Goal: Task Accomplishment & Management: Use online tool/utility

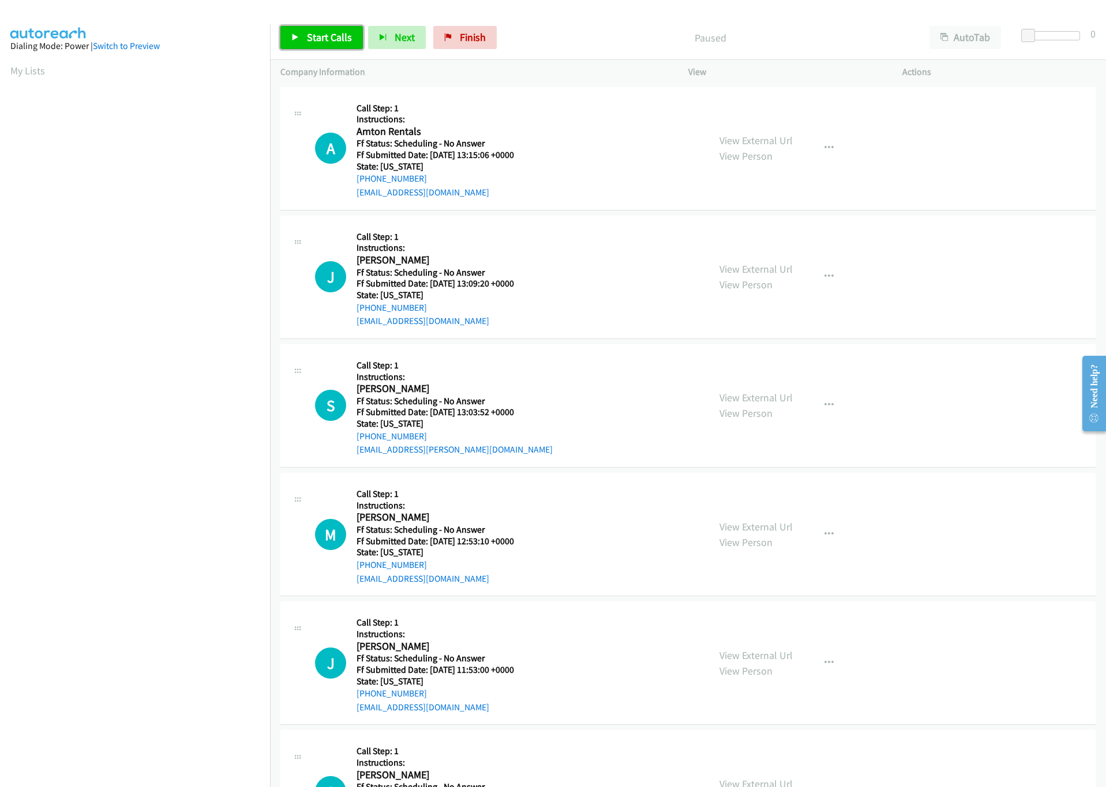
click at [290, 37] on link "Start Calls" at bounding box center [321, 37] width 82 height 23
click at [1042, 38] on div at bounding box center [1053, 35] width 53 height 9
click at [1048, 35] on span at bounding box center [1044, 36] width 14 height 14
click at [1049, 35] on span at bounding box center [1044, 36] width 14 height 14
click at [1050, 35] on span at bounding box center [1044, 36] width 14 height 14
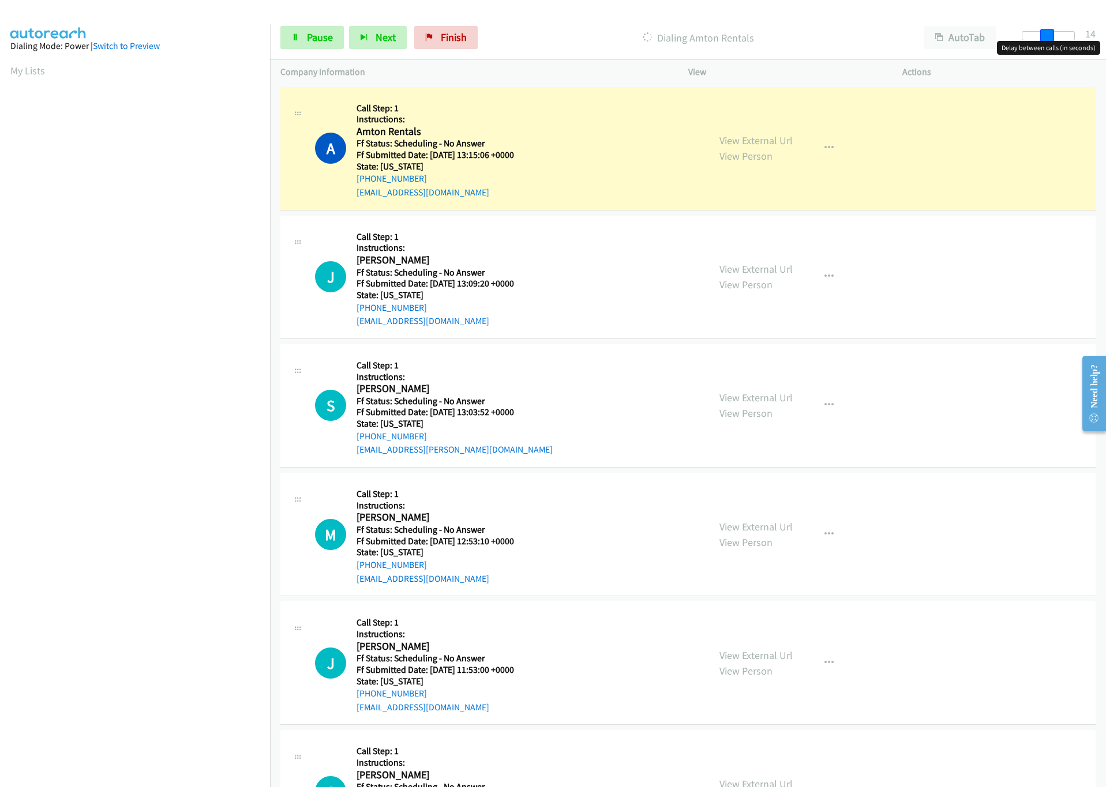
click at [1051, 35] on div at bounding box center [1048, 35] width 53 height 9
click at [1041, 36] on span at bounding box center [1042, 36] width 14 height 14
click at [743, 134] on link "View External Url" at bounding box center [755, 140] width 73 height 13
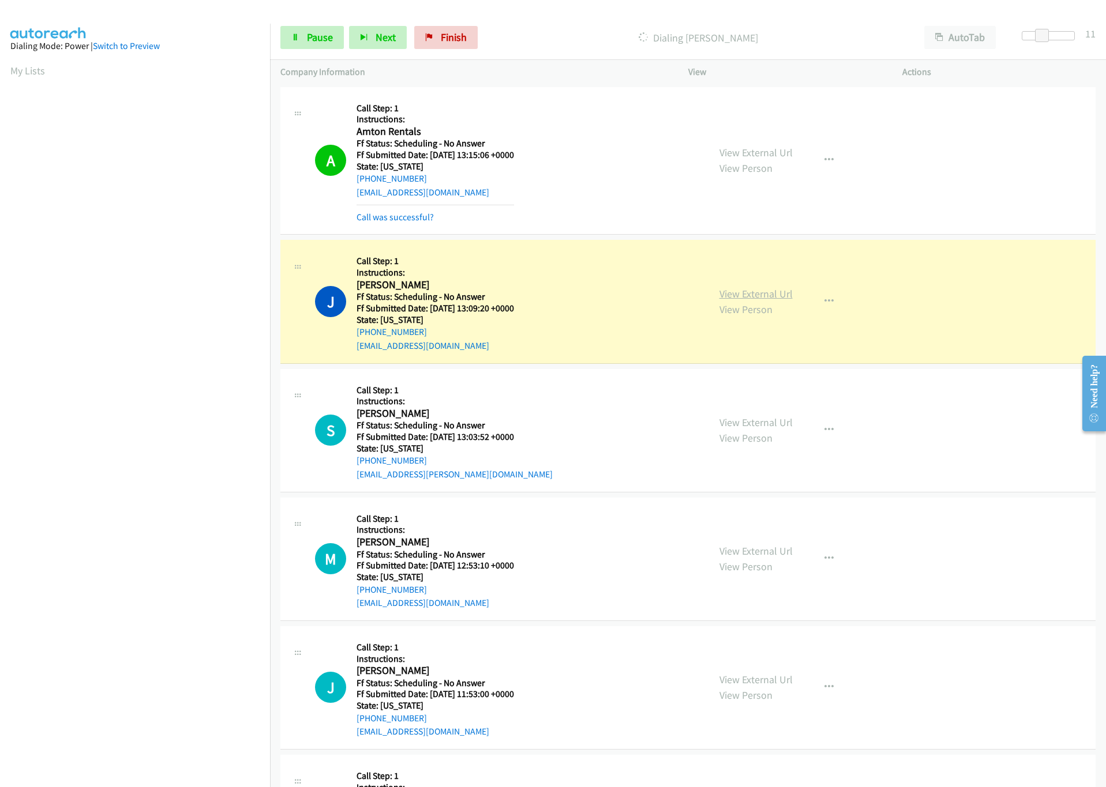
click at [726, 298] on link "View External Url" at bounding box center [755, 293] width 73 height 13
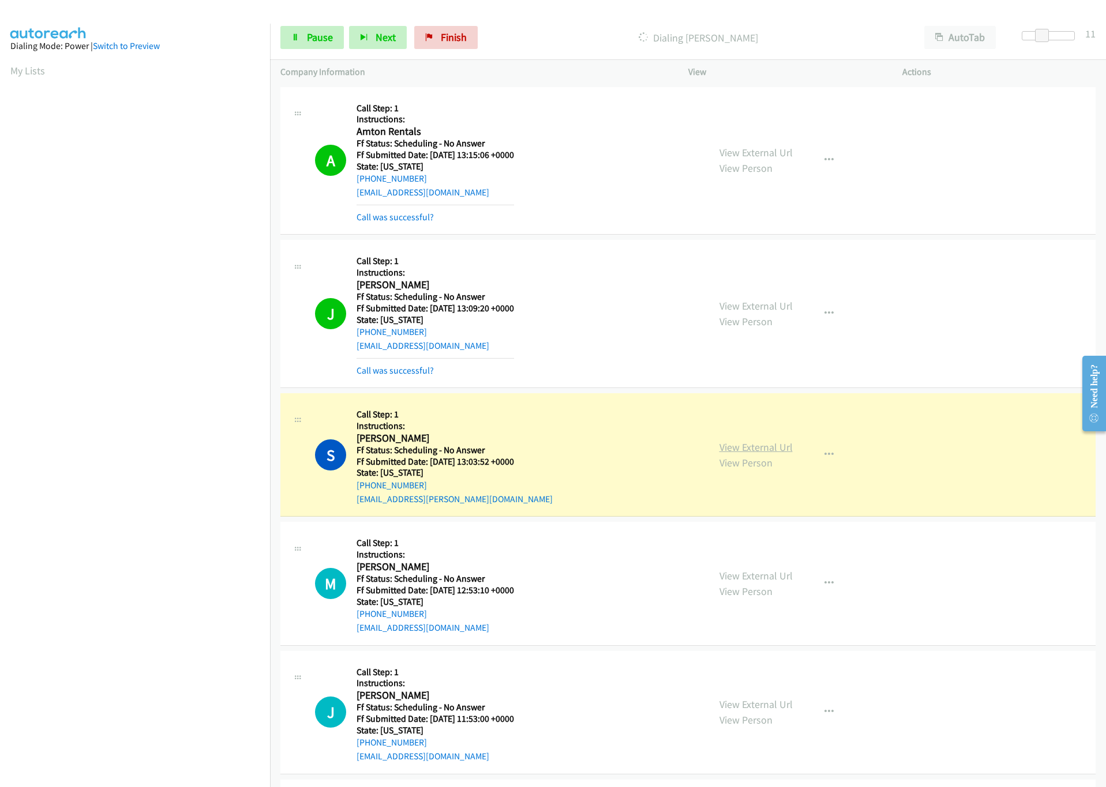
click at [744, 444] on link "View External Url" at bounding box center [755, 447] width 73 height 13
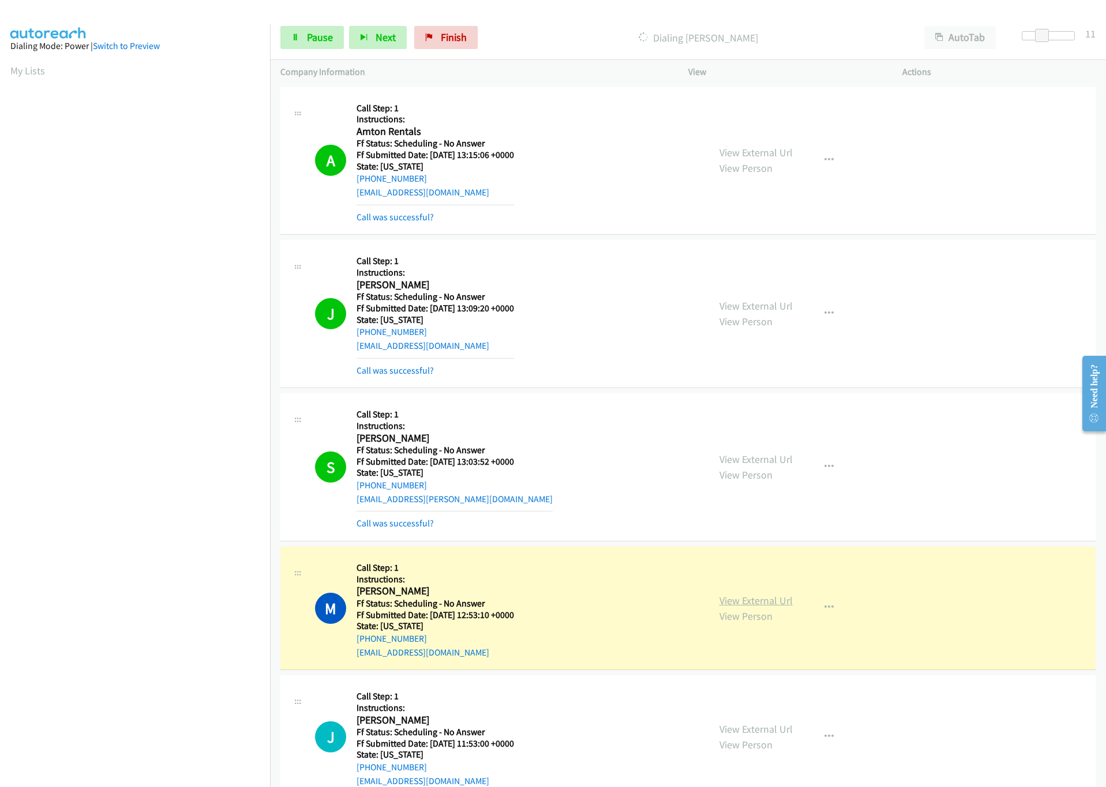
click at [774, 604] on link "View External Url" at bounding box center [755, 600] width 73 height 13
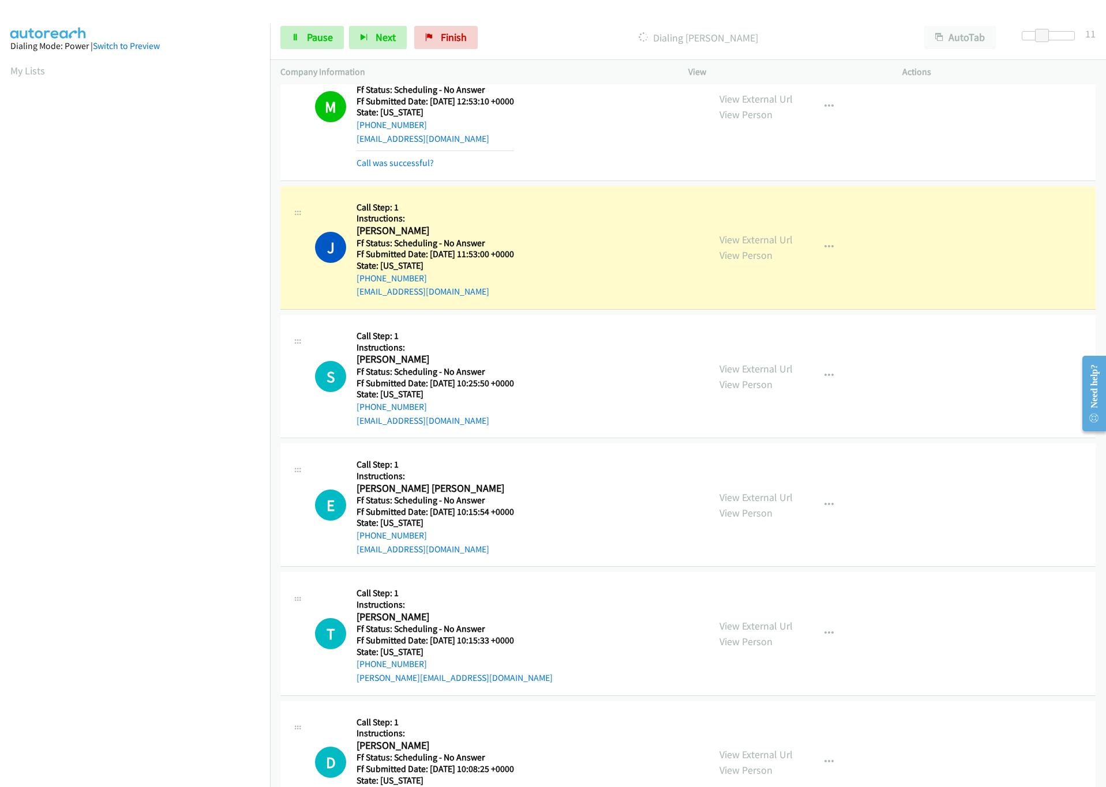
scroll to position [519, 0]
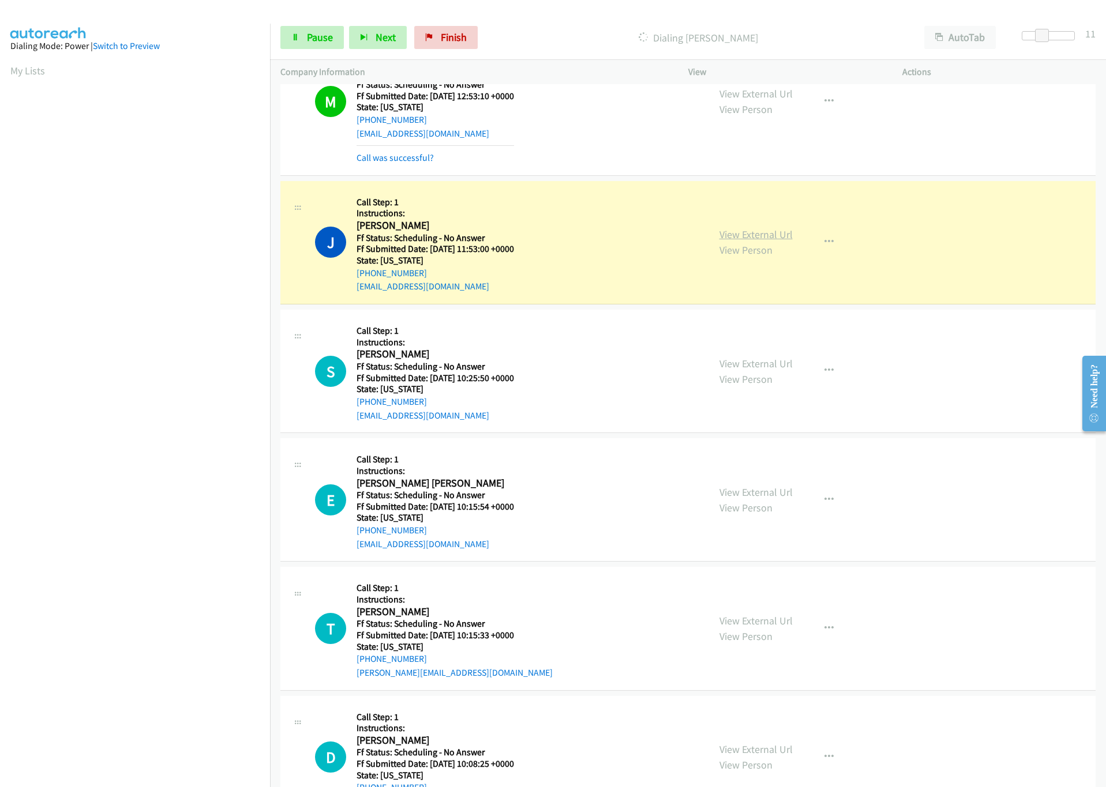
click at [772, 234] on link "View External Url" at bounding box center [755, 234] width 73 height 13
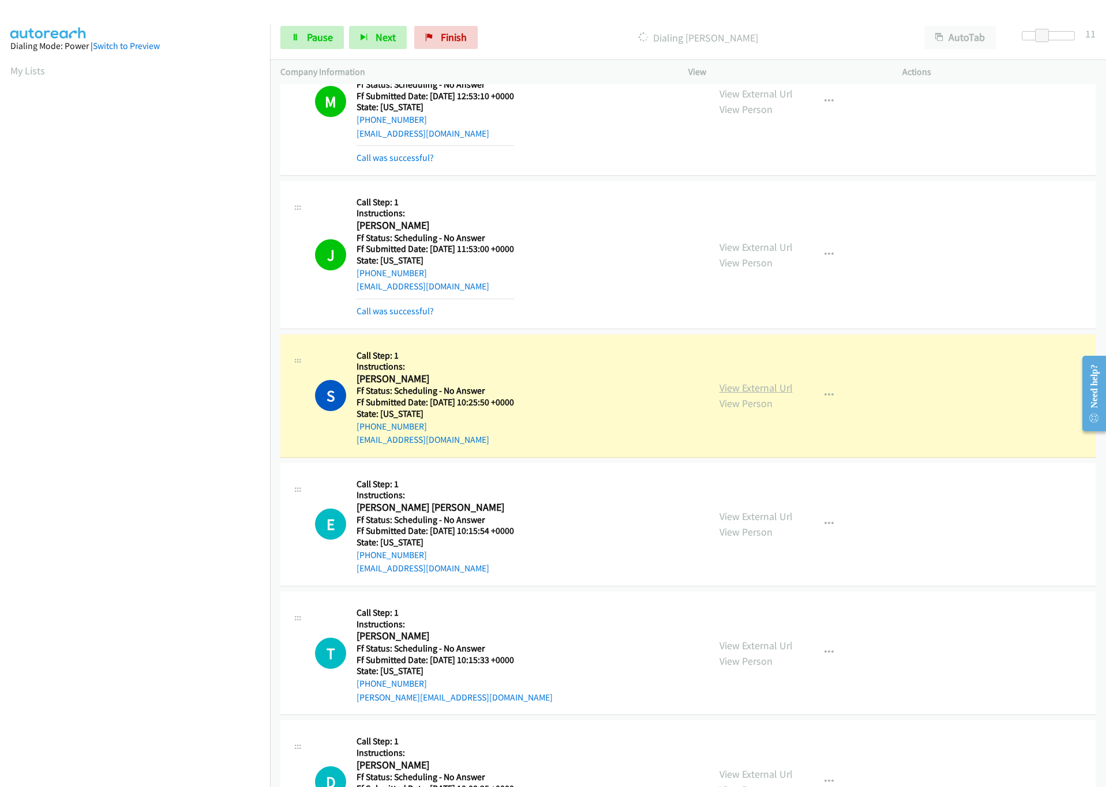
click at [761, 391] on link "View External Url" at bounding box center [755, 387] width 73 height 13
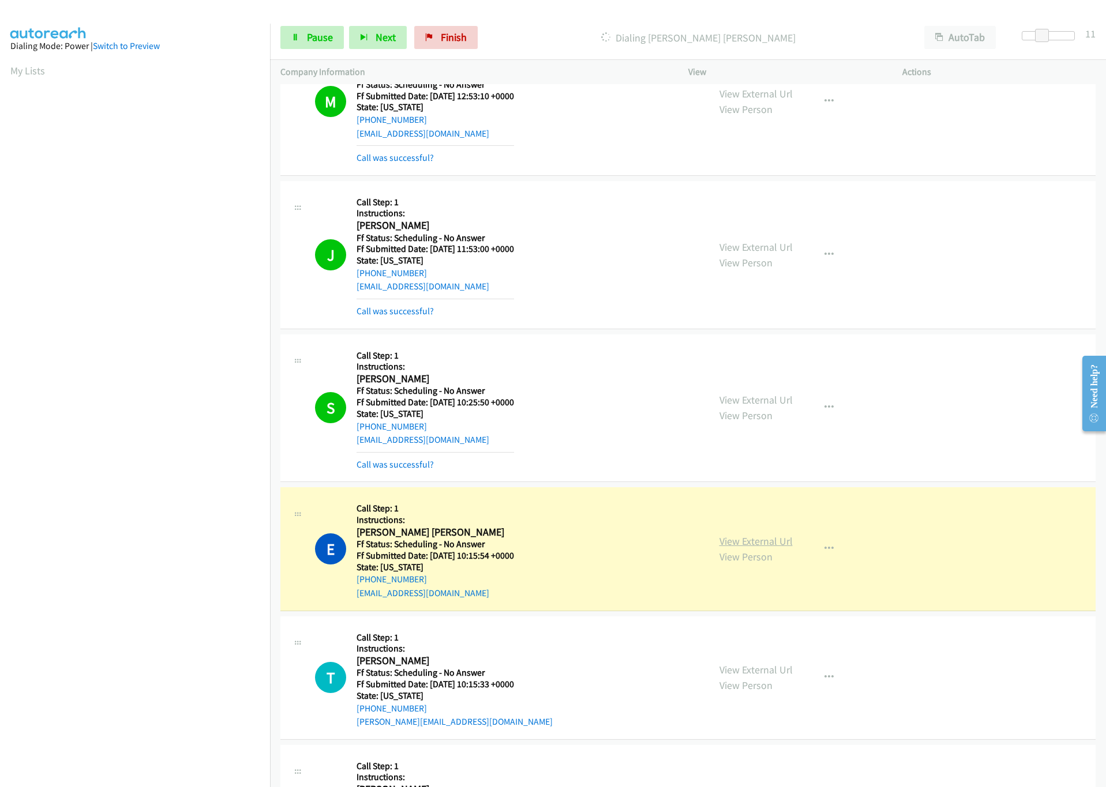
click at [748, 548] on link "View External Url" at bounding box center [755, 541] width 73 height 13
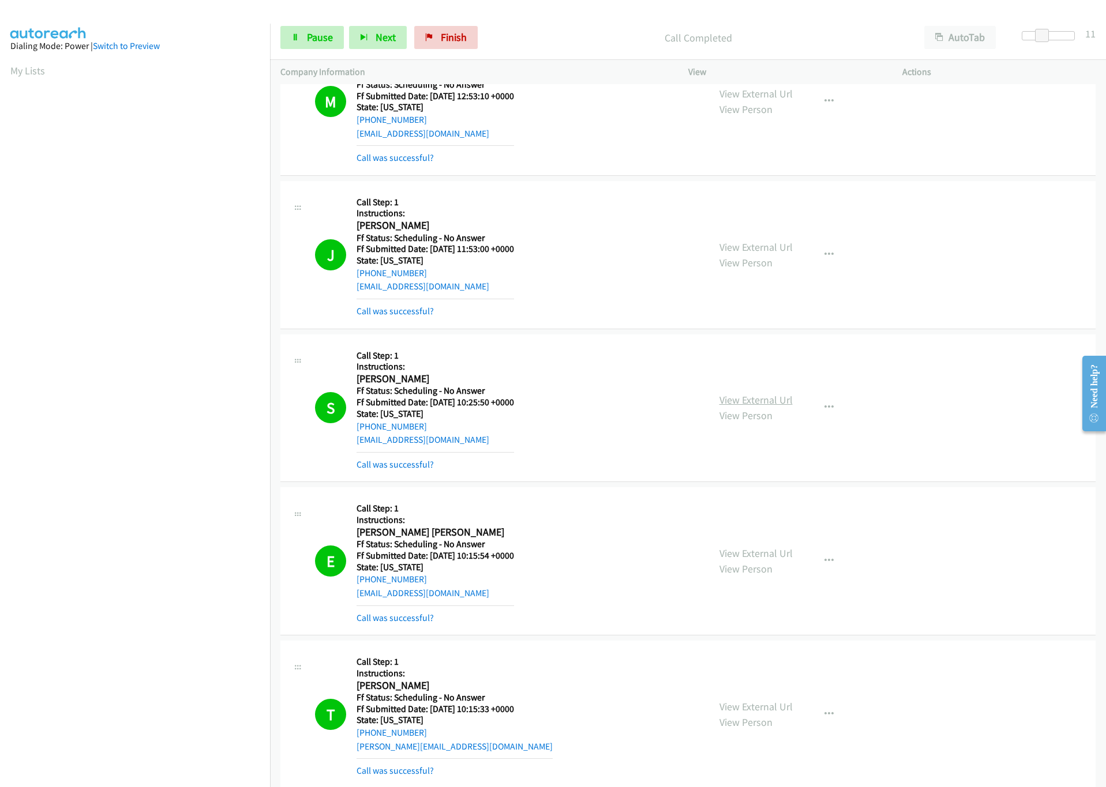
click at [765, 401] on div "View External Url View Person View External Url Email Schedule/Manage Callback …" at bounding box center [821, 408] width 224 height 127
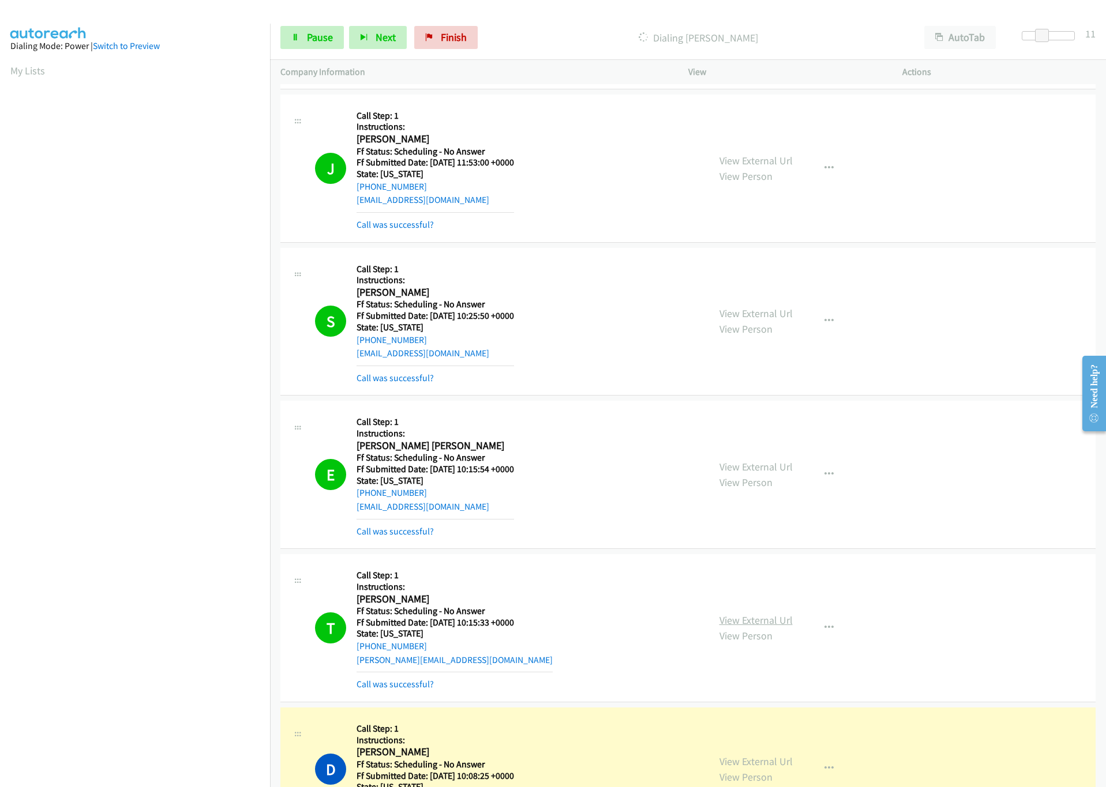
click at [760, 625] on link "View External Url" at bounding box center [755, 620] width 73 height 13
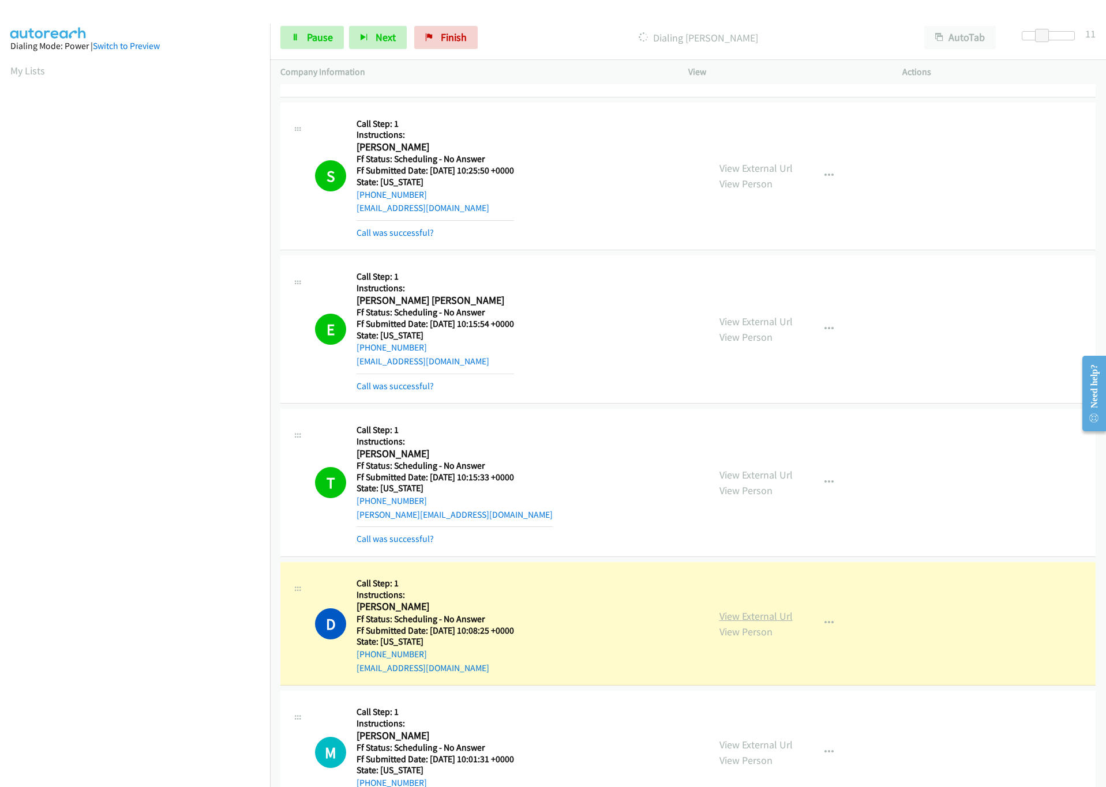
scroll to position [779, 0]
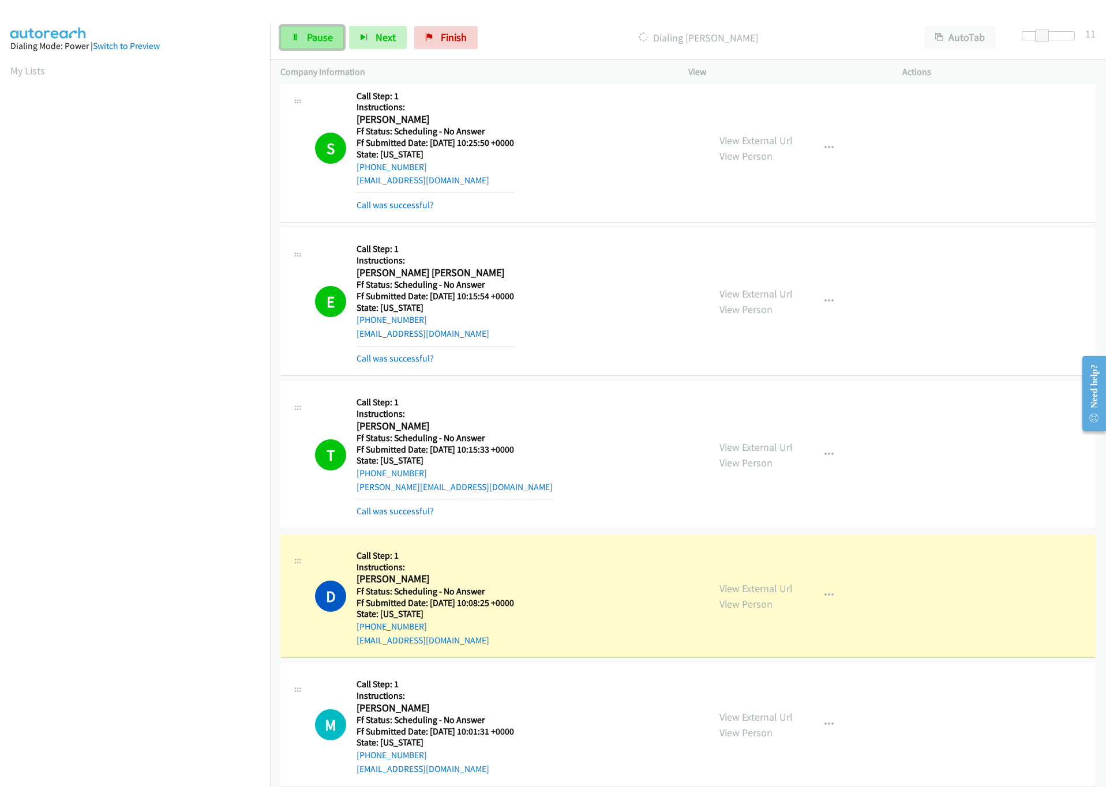
click at [310, 33] on span "Pause" at bounding box center [320, 37] width 26 height 13
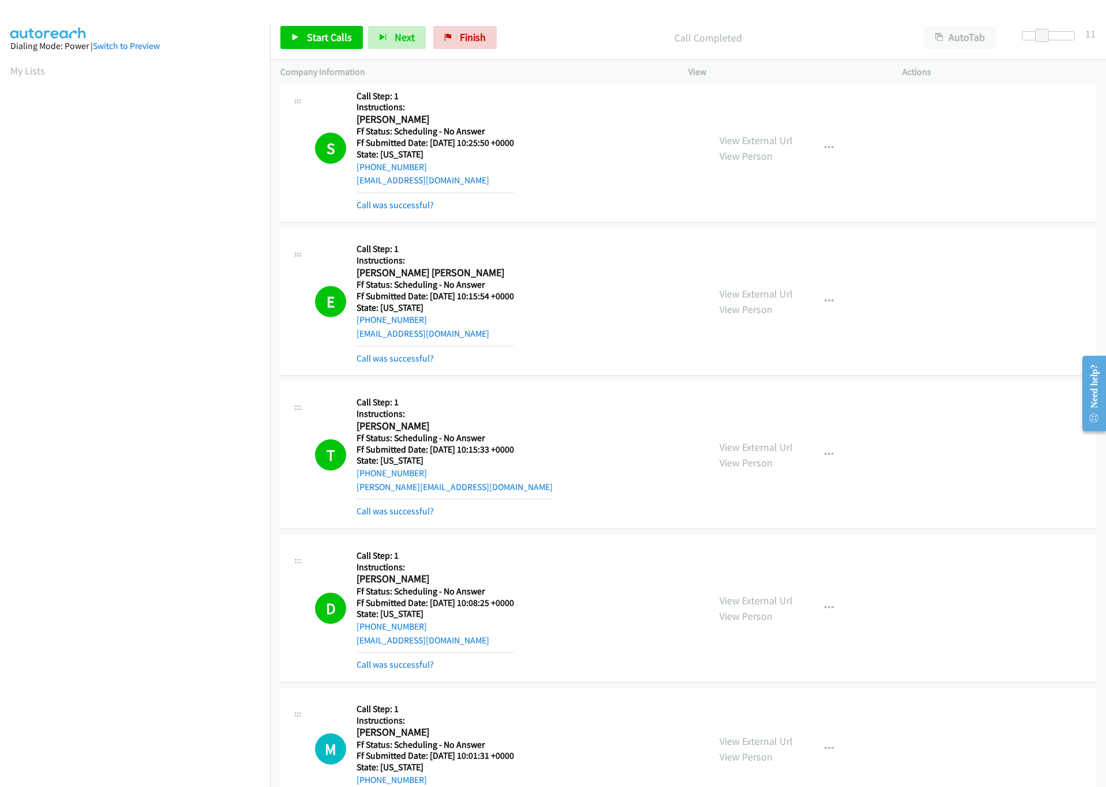
scroll to position [865, 0]
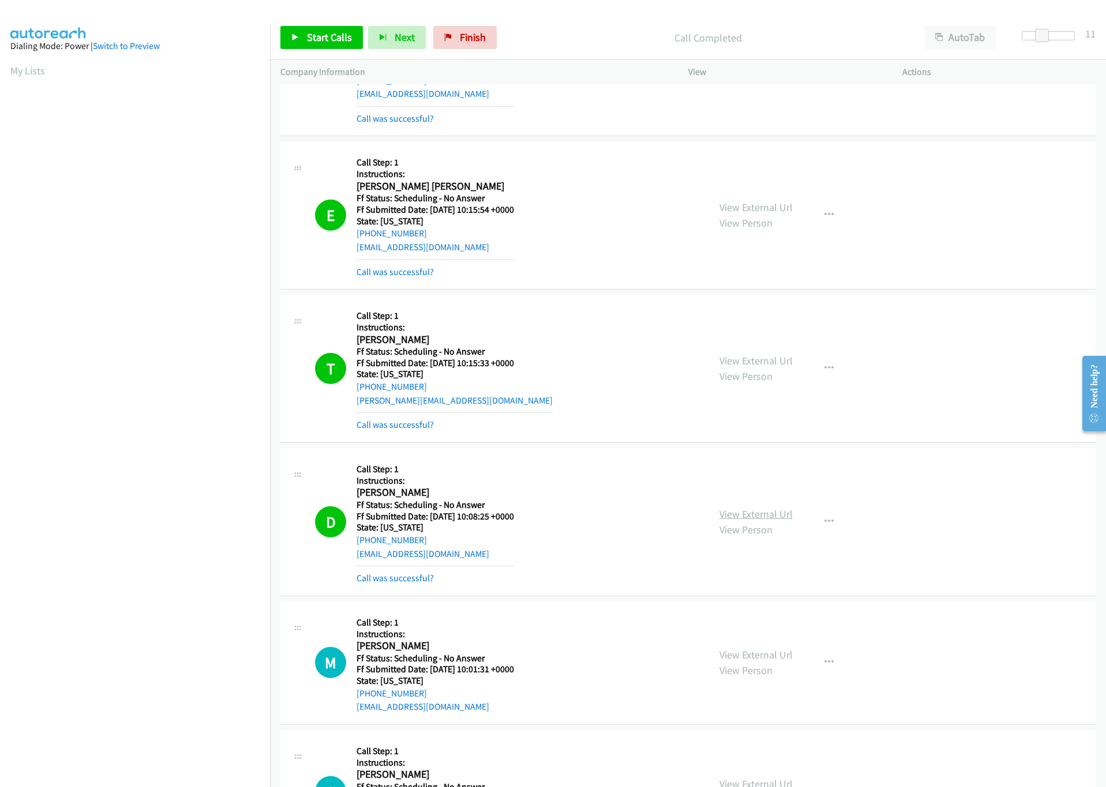
click at [765, 519] on link "View External Url" at bounding box center [755, 514] width 73 height 13
click at [332, 33] on span "Start Calls" at bounding box center [329, 37] width 45 height 13
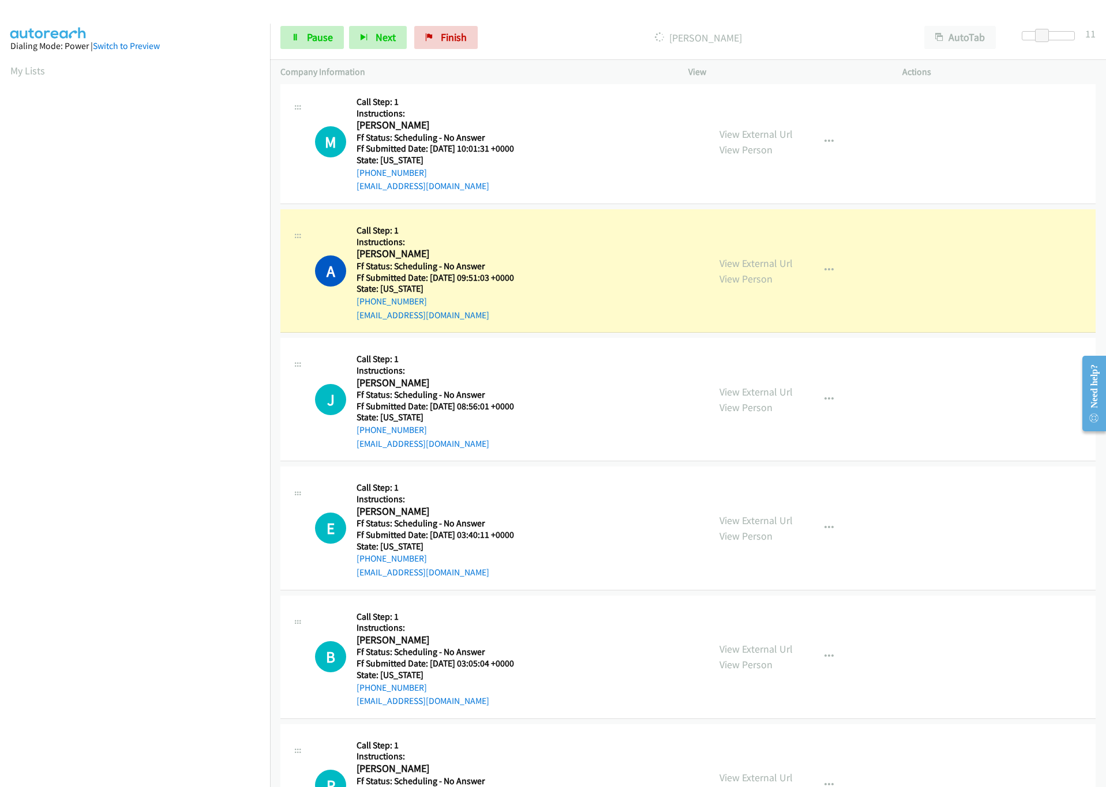
scroll to position [1384, 0]
click at [756, 272] on link "View External Url" at bounding box center [755, 264] width 73 height 13
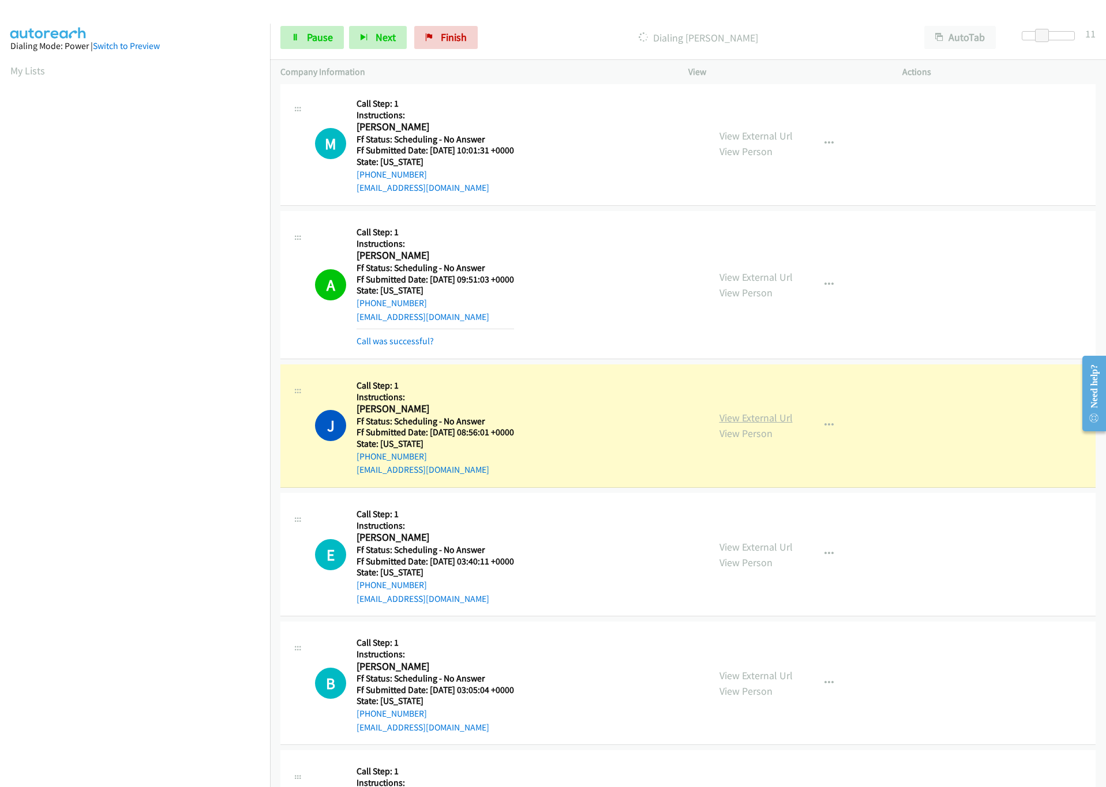
click at [743, 419] on link "View External Url" at bounding box center [755, 417] width 73 height 13
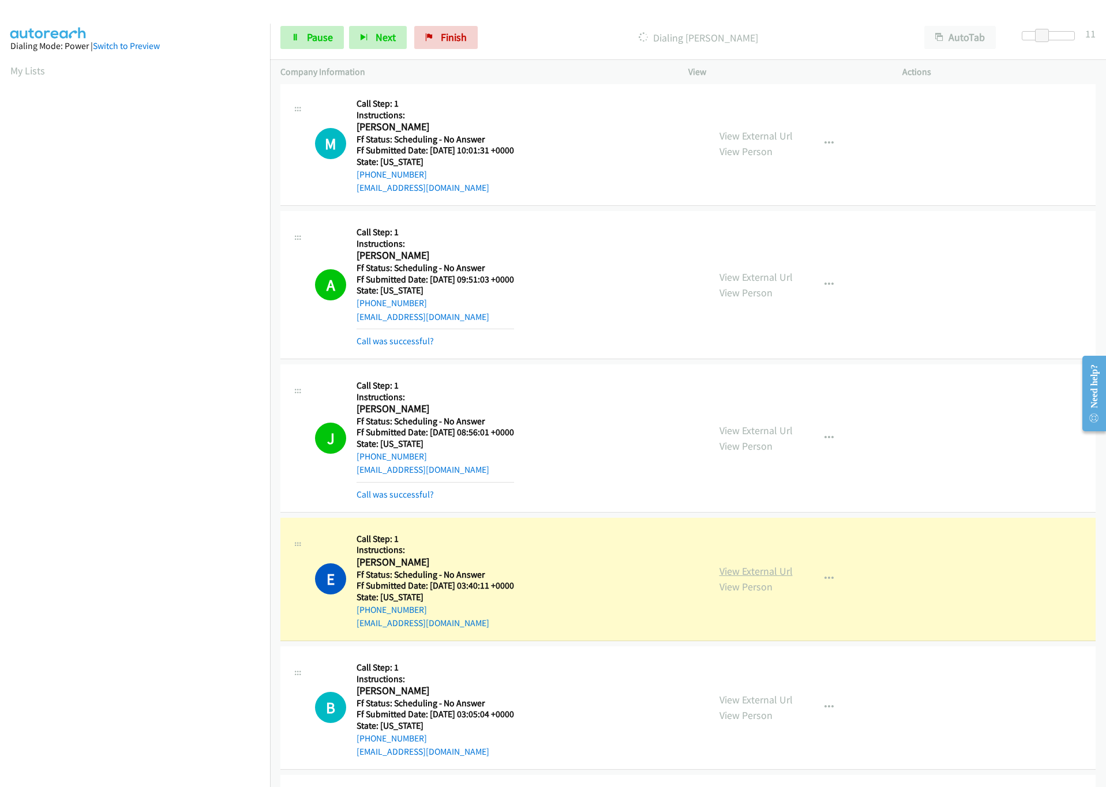
click at [762, 578] on link "View External Url" at bounding box center [755, 571] width 73 height 13
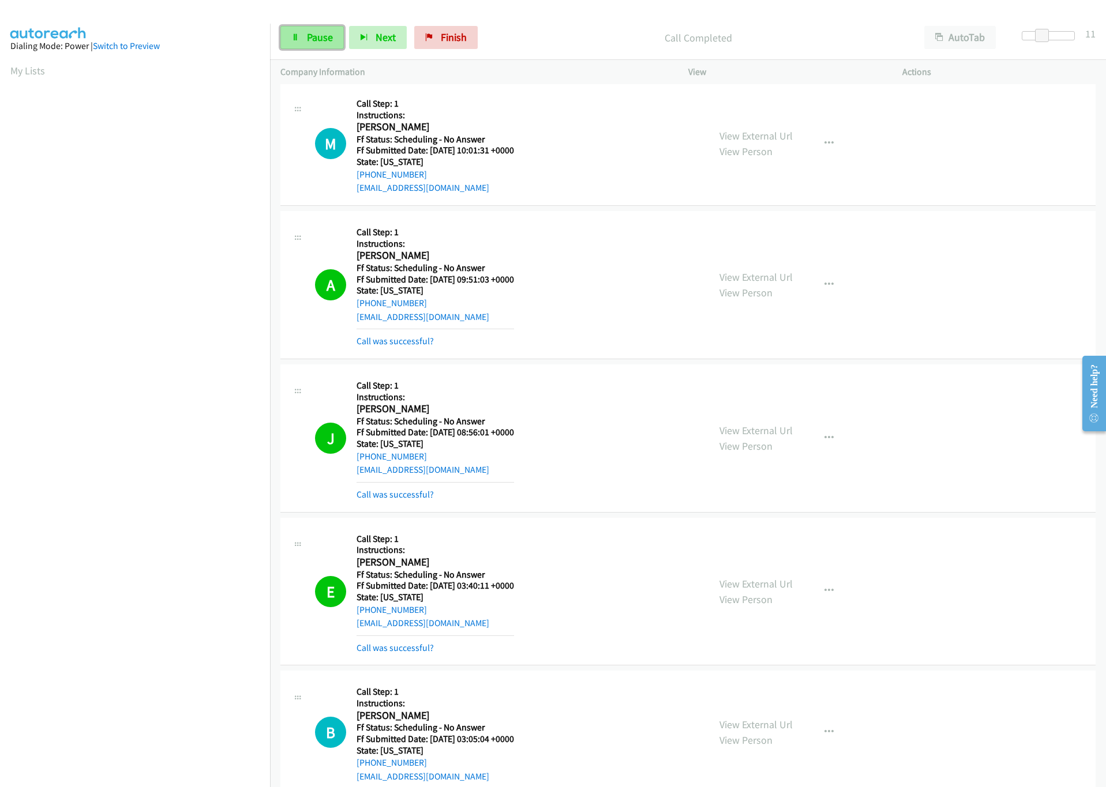
click at [291, 30] on link "Pause" at bounding box center [311, 37] width 63 height 23
drag, startPoint x: 310, startPoint y: 39, endPoint x: 223, endPoint y: 47, distance: 86.9
click at [307, 39] on span "Start Calls" at bounding box center [329, 37] width 45 height 13
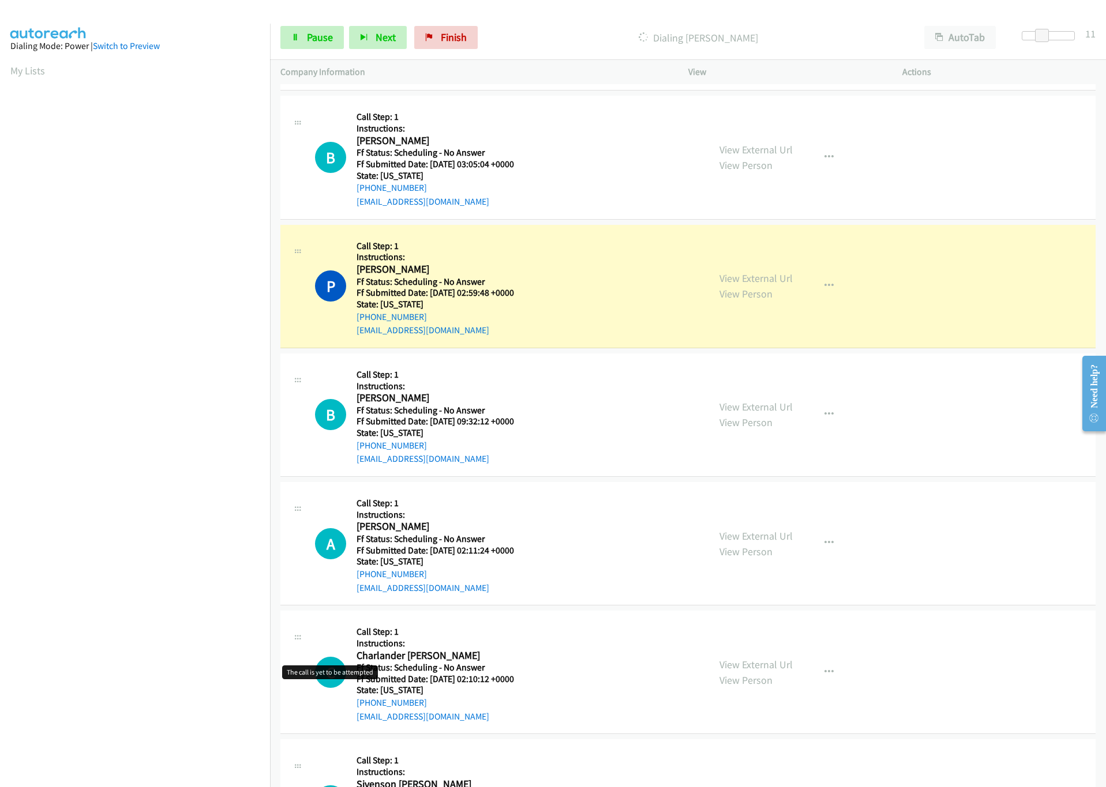
scroll to position [1990, 0]
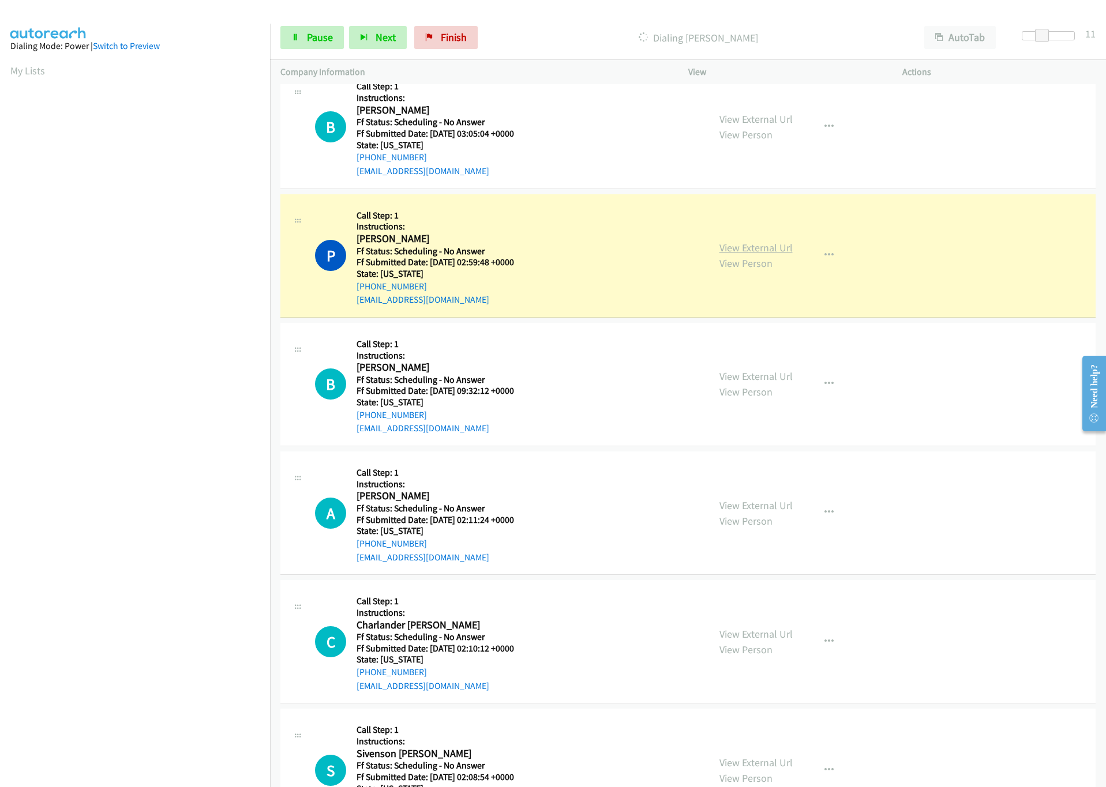
click at [752, 253] on link "View External Url" at bounding box center [755, 247] width 73 height 13
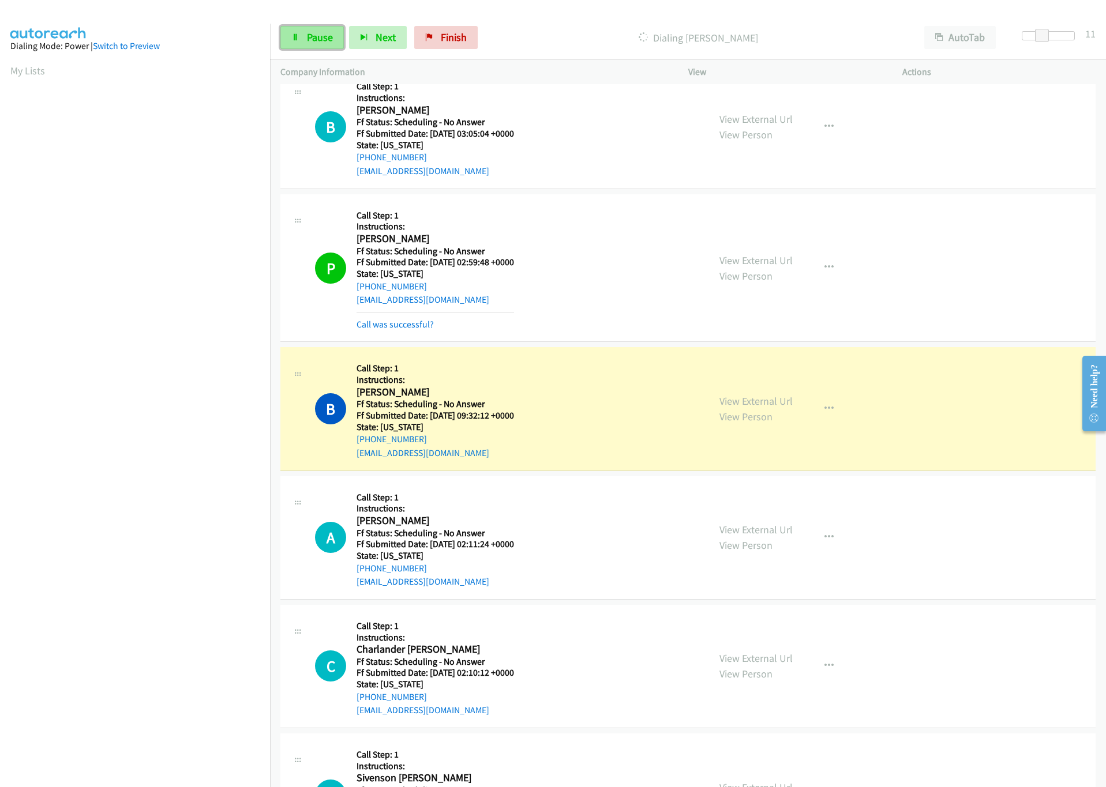
click at [300, 32] on link "Pause" at bounding box center [311, 37] width 63 height 23
click at [767, 408] on link "View External Url" at bounding box center [755, 401] width 73 height 13
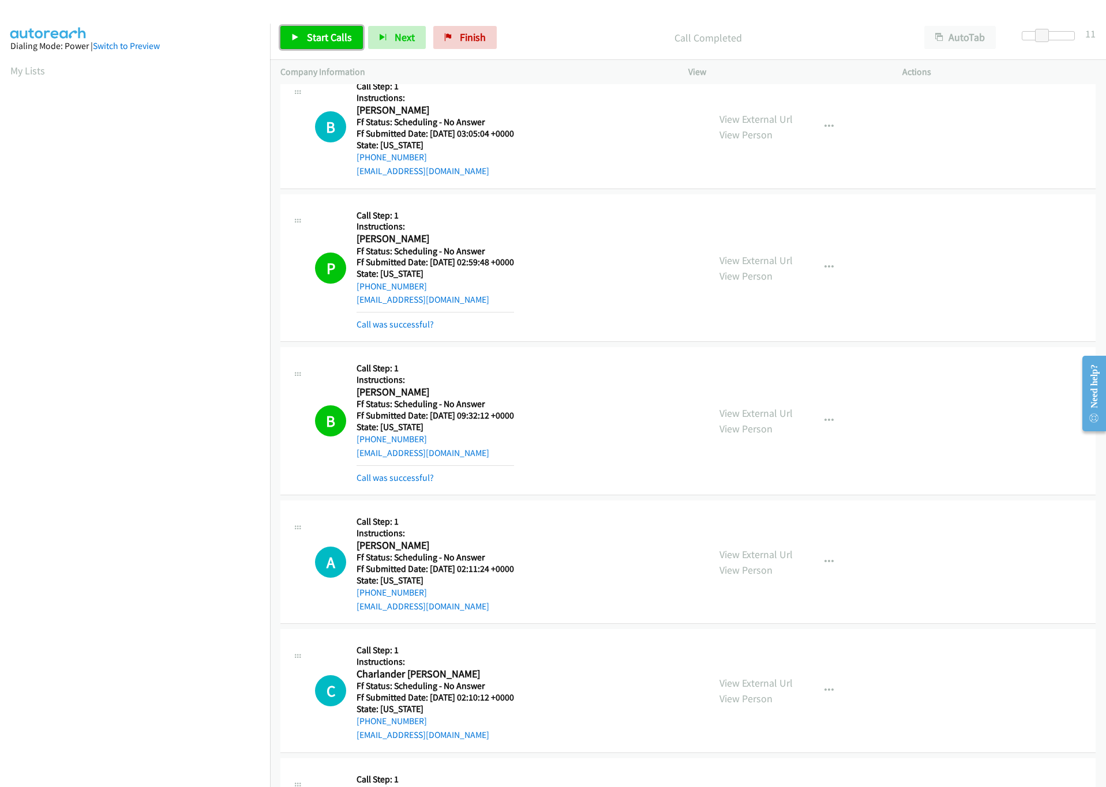
click at [341, 30] on link "Start Calls" at bounding box center [321, 37] width 82 height 23
click at [310, 40] on span "Pause" at bounding box center [320, 37] width 26 height 13
click at [317, 45] on link "Start Calls" at bounding box center [321, 37] width 82 height 23
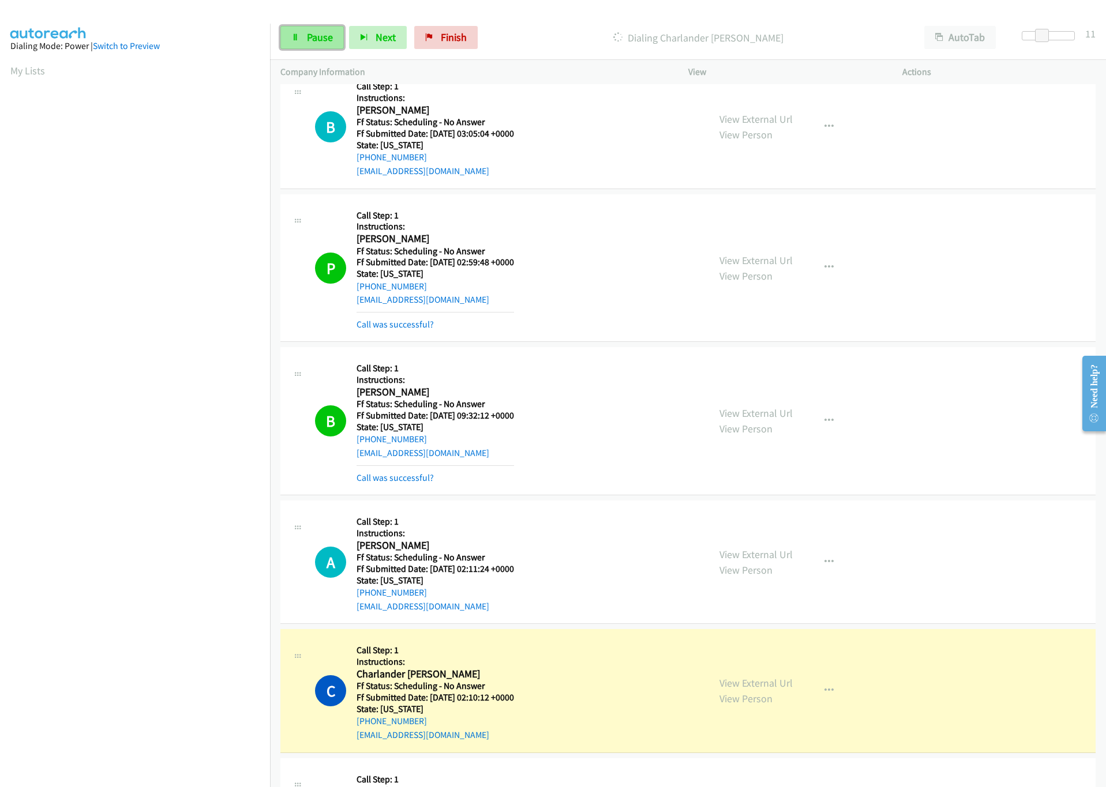
click at [302, 39] on link "Pause" at bounding box center [311, 37] width 63 height 23
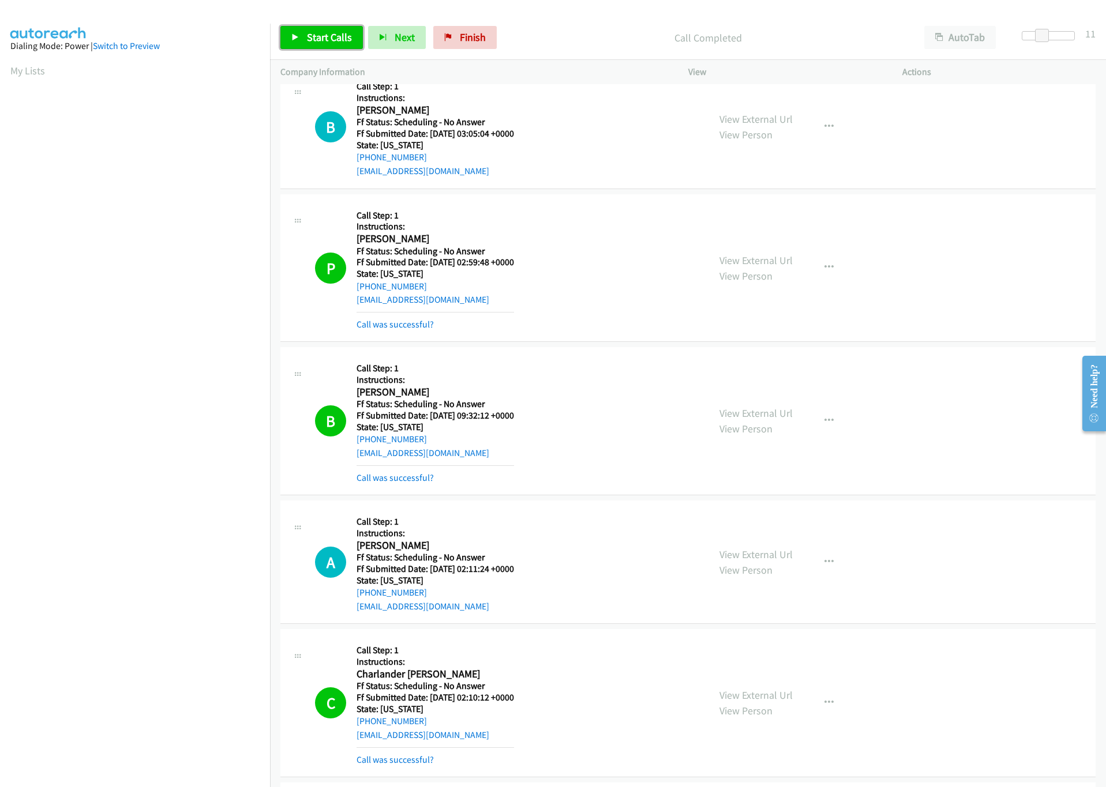
click at [327, 38] on span "Start Calls" at bounding box center [329, 37] width 45 height 13
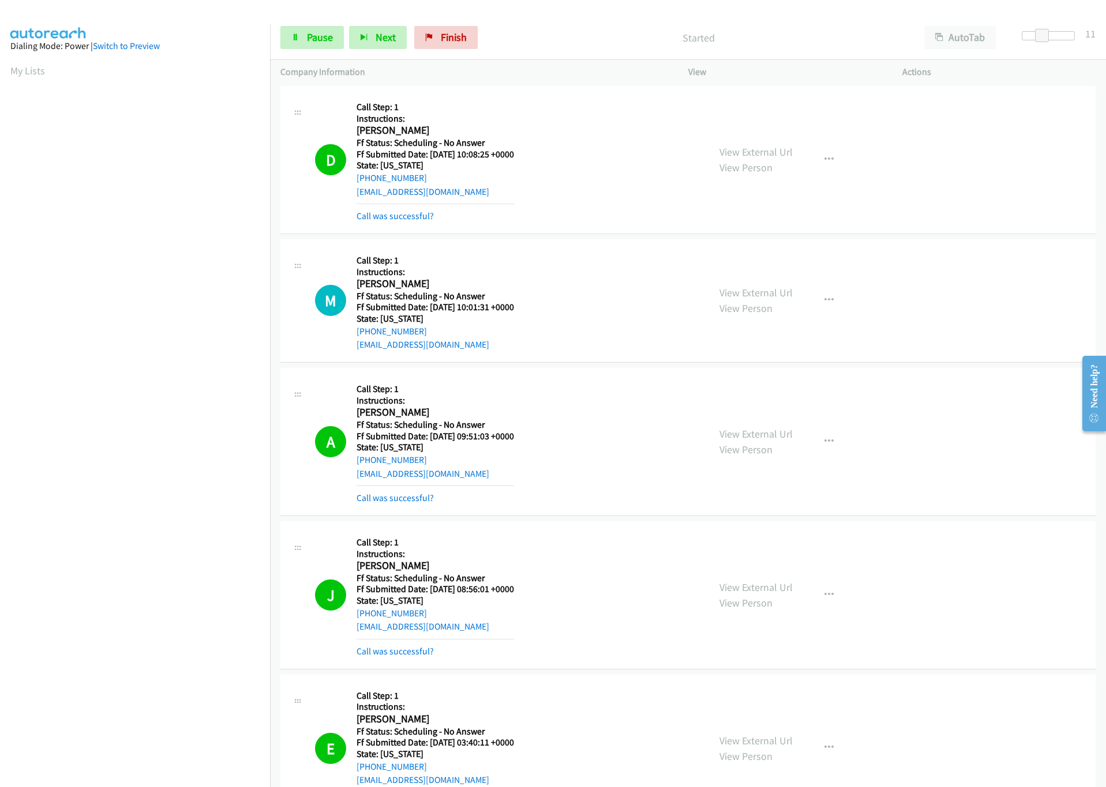
scroll to position [1660, 0]
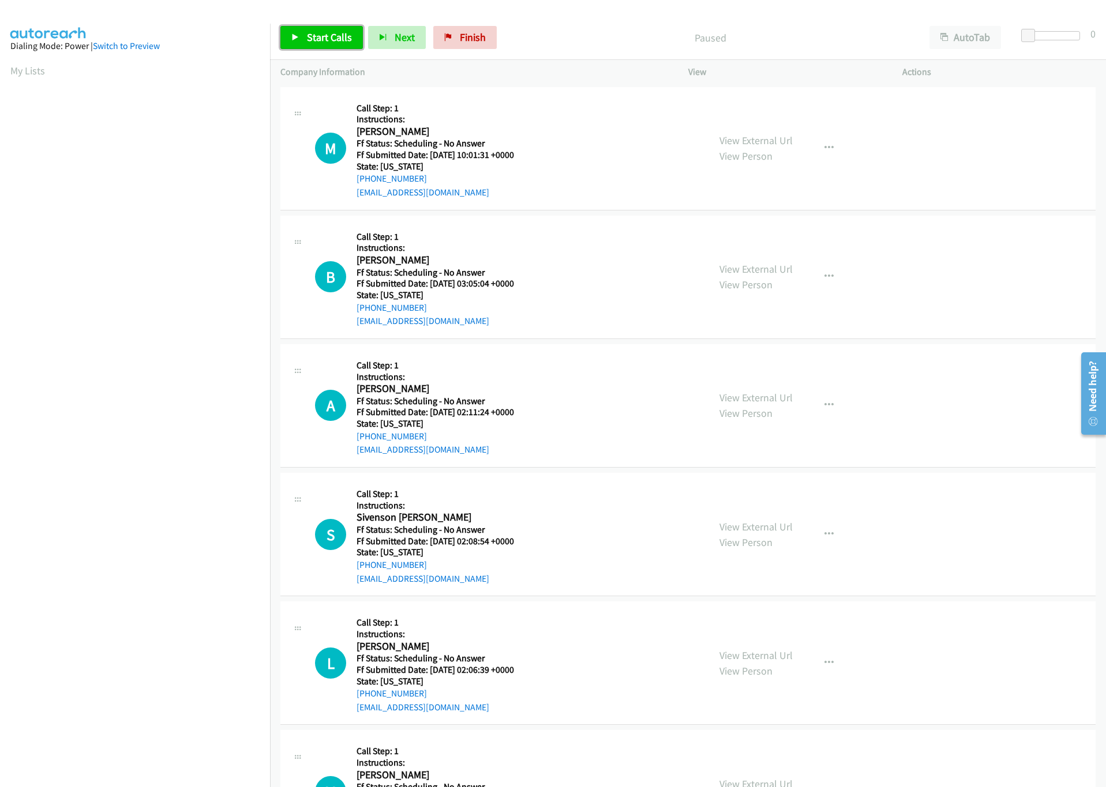
click at [317, 27] on link "Start Calls" at bounding box center [321, 37] width 82 height 23
click at [1038, 33] on div at bounding box center [1053, 35] width 53 height 9
click at [1045, 35] on span at bounding box center [1040, 36] width 14 height 14
click at [1046, 35] on span at bounding box center [1040, 36] width 14 height 14
click at [1046, 35] on span at bounding box center [1042, 36] width 14 height 14
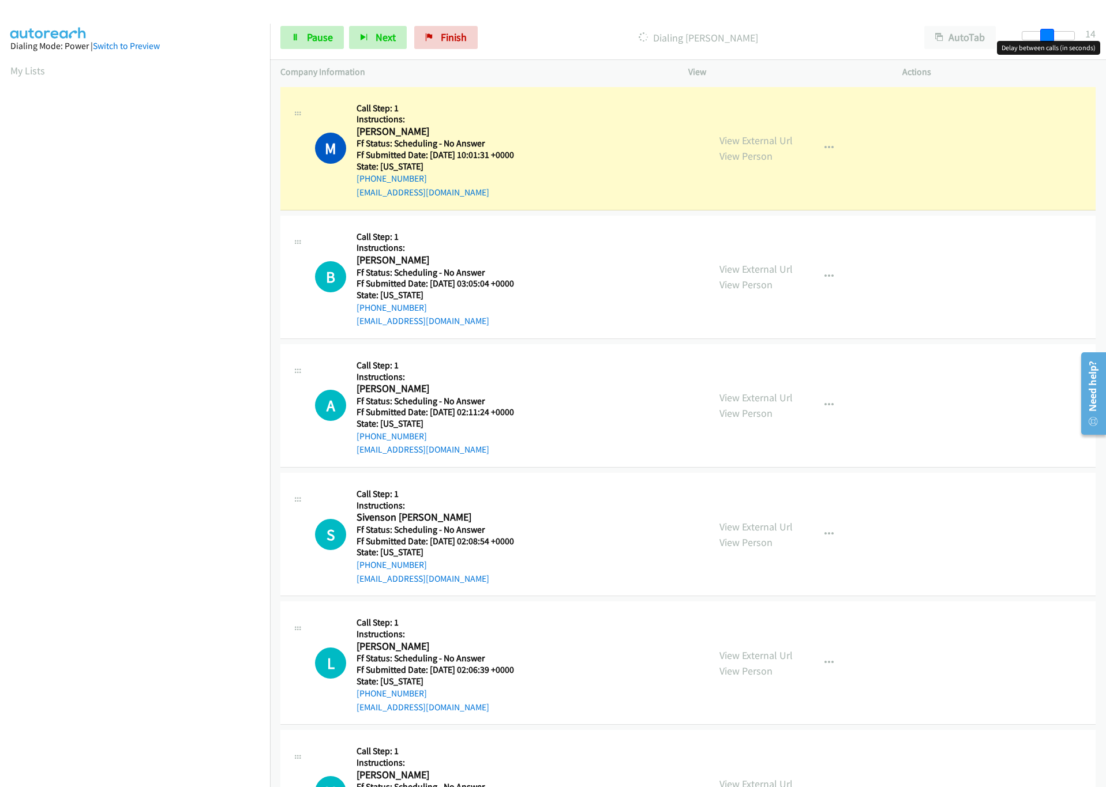
click at [1050, 35] on div at bounding box center [1048, 35] width 53 height 9
click at [1040, 35] on span at bounding box center [1047, 36] width 14 height 14
click at [1037, 35] on div at bounding box center [1053, 35] width 53 height 9
click at [748, 139] on link "View External Url" at bounding box center [755, 140] width 73 height 13
click at [753, 145] on link "View External Url" at bounding box center [755, 140] width 73 height 13
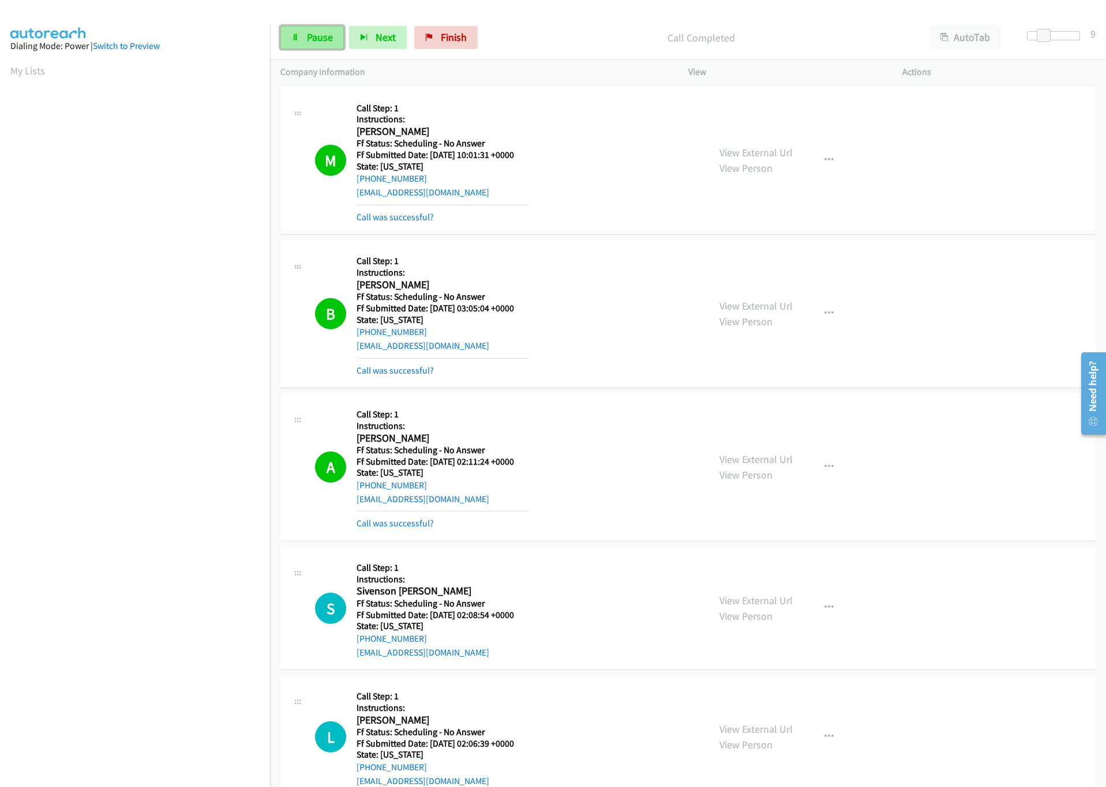
click at [316, 42] on span "Pause" at bounding box center [320, 37] width 26 height 13
click at [336, 39] on span "Start Calls" at bounding box center [329, 37] width 45 height 13
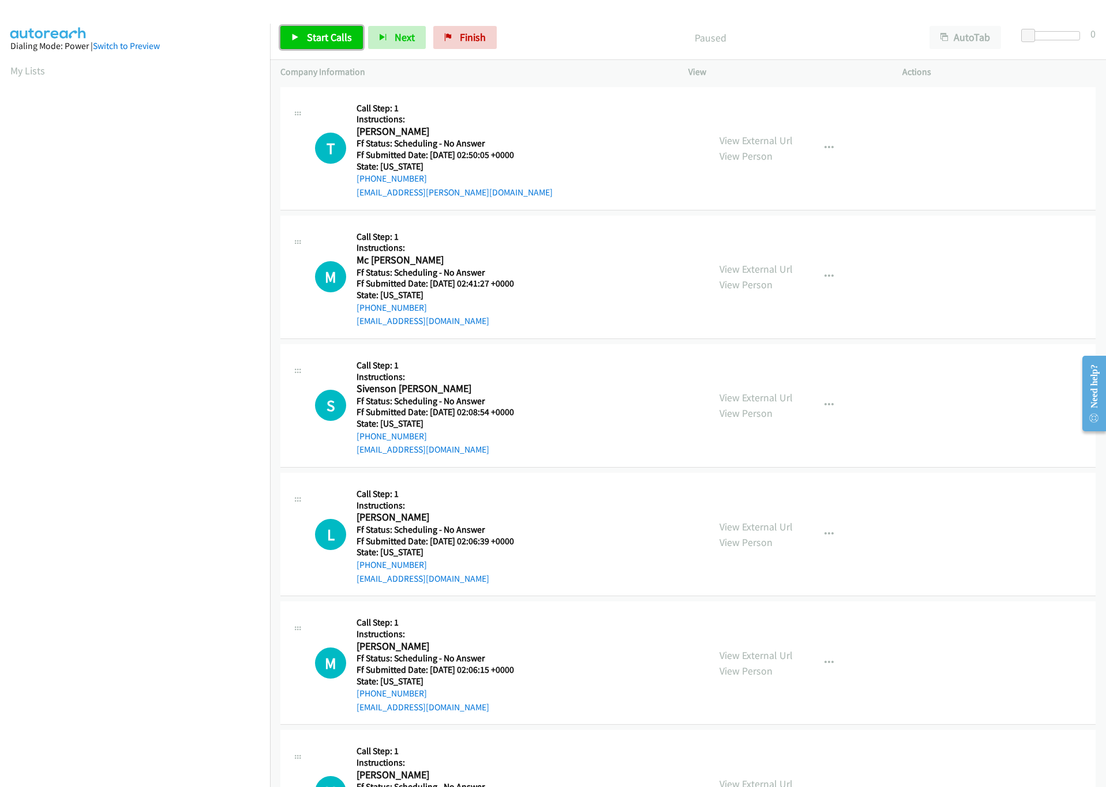
click at [312, 37] on span "Start Calls" at bounding box center [329, 37] width 45 height 13
click at [1047, 37] on div at bounding box center [1048, 35] width 53 height 9
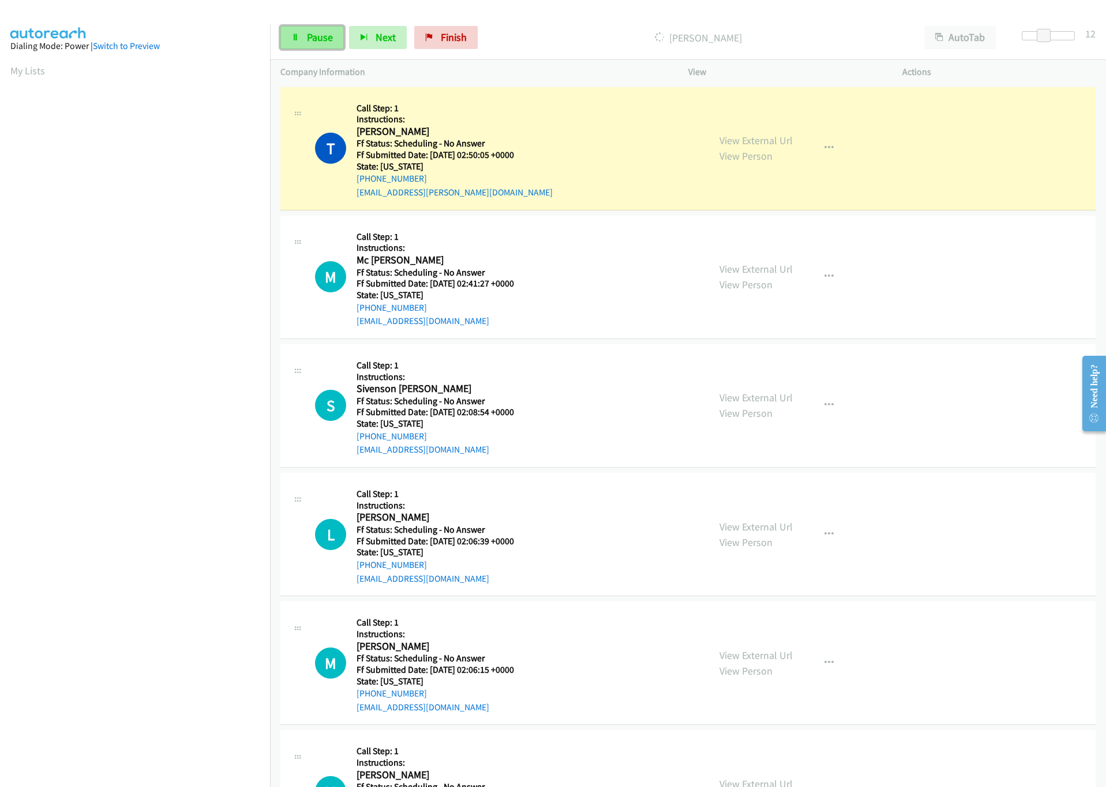
click at [315, 31] on span "Pause" at bounding box center [320, 37] width 26 height 13
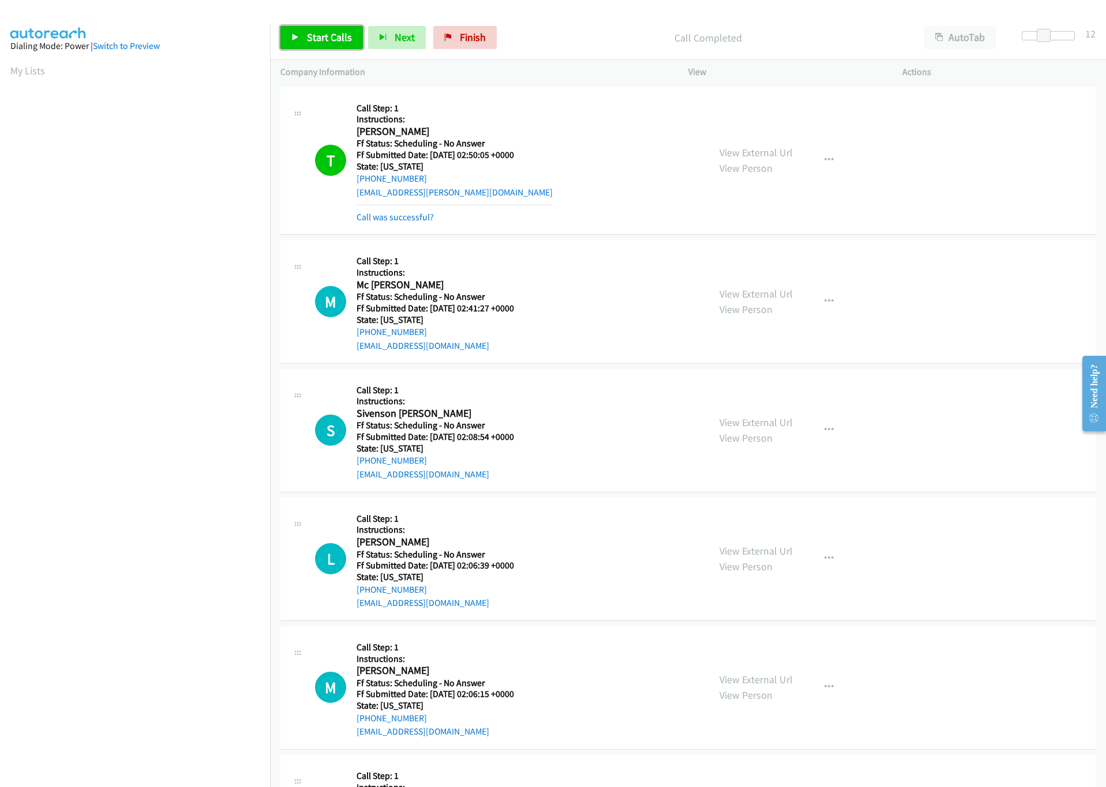
click at [329, 43] on span "Start Calls" at bounding box center [329, 37] width 45 height 13
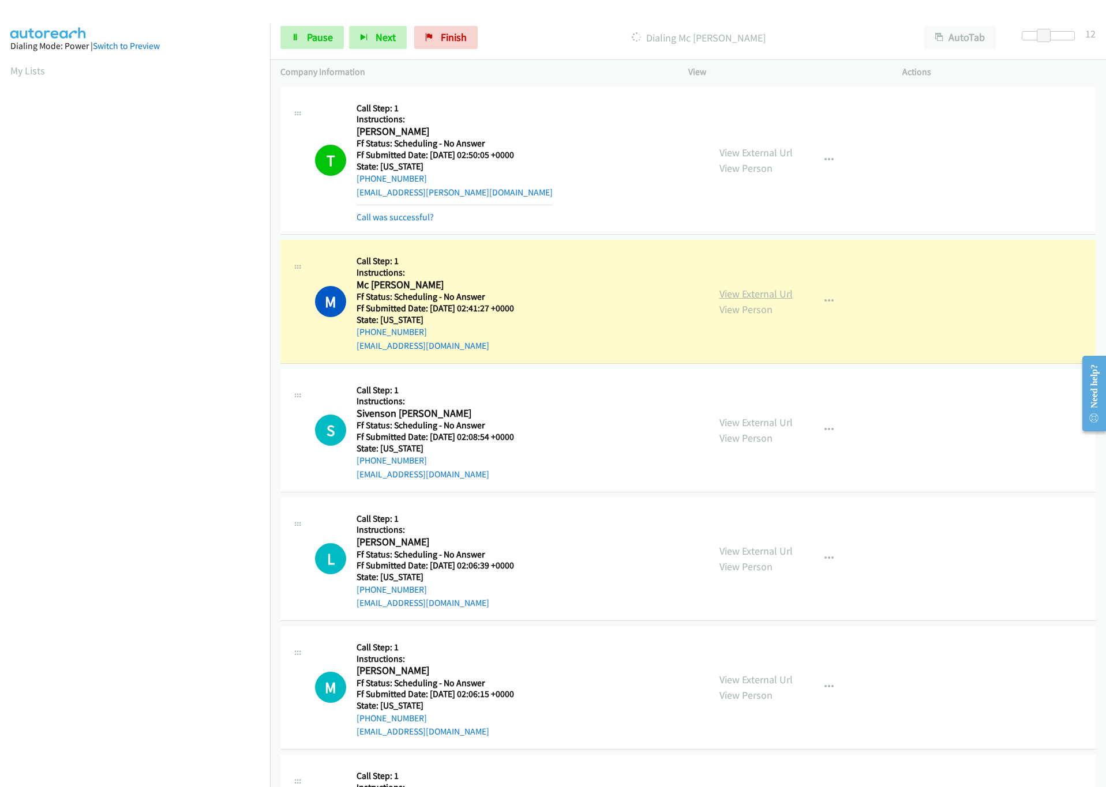
click at [769, 295] on link "View External Url" at bounding box center [755, 293] width 73 height 13
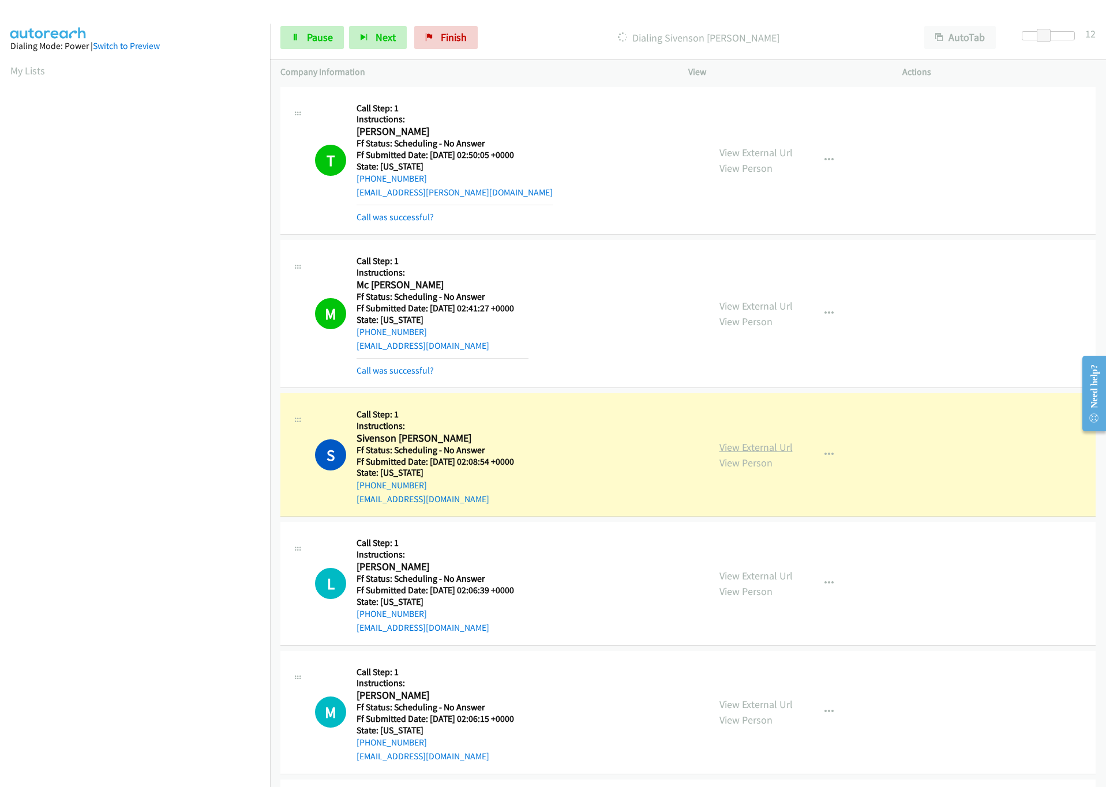
click at [743, 448] on link "View External Url" at bounding box center [755, 447] width 73 height 13
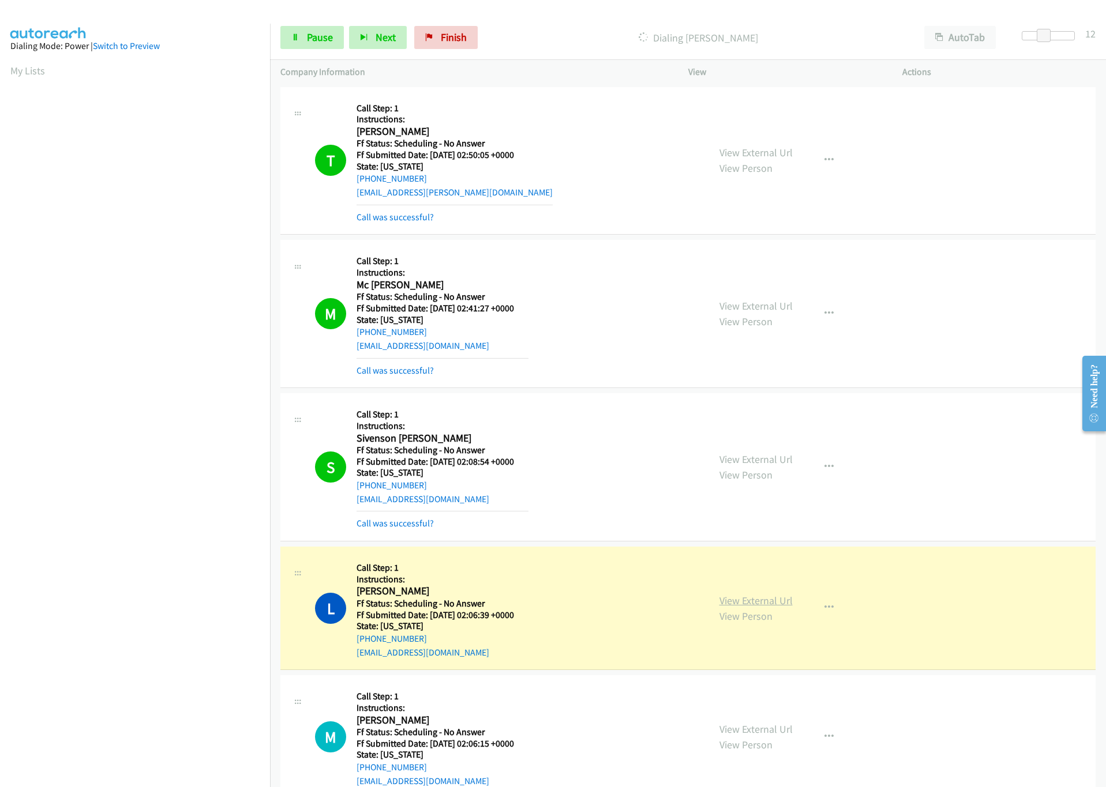
click at [759, 599] on link "View External Url" at bounding box center [755, 600] width 73 height 13
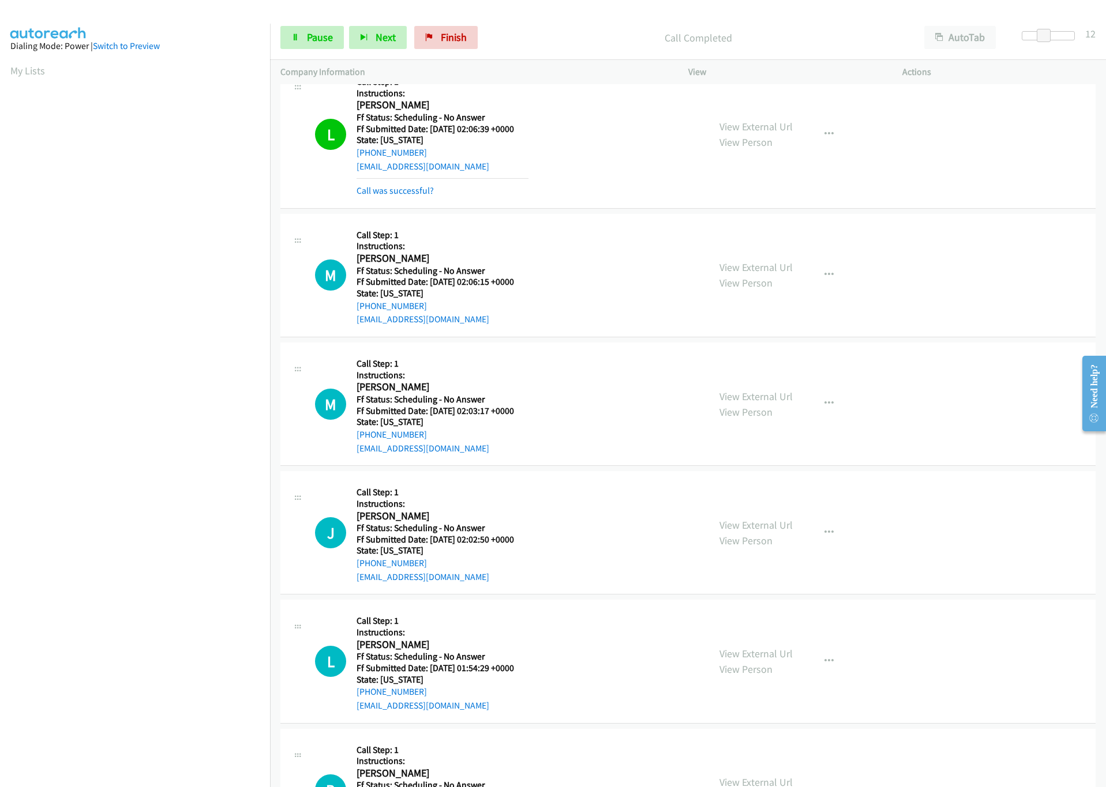
scroll to position [519, 0]
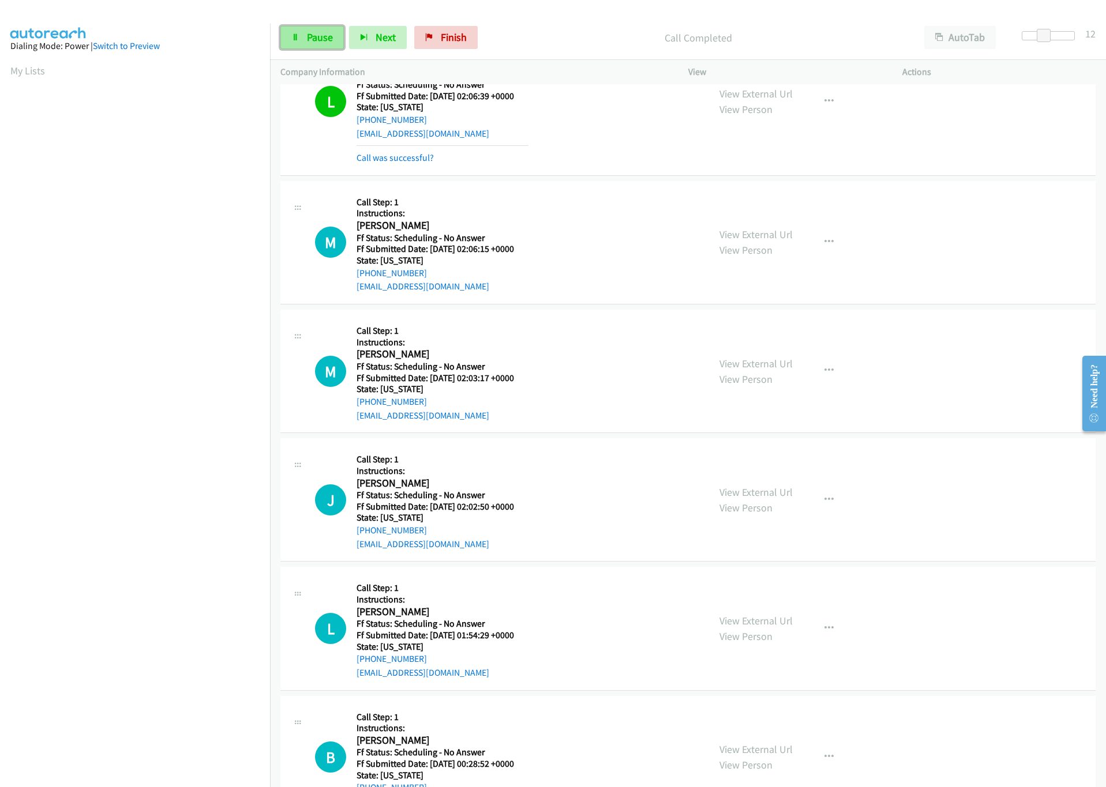
click at [317, 35] on span "Pause" at bounding box center [320, 37] width 26 height 13
click at [339, 32] on span "Start Calls" at bounding box center [329, 37] width 45 height 13
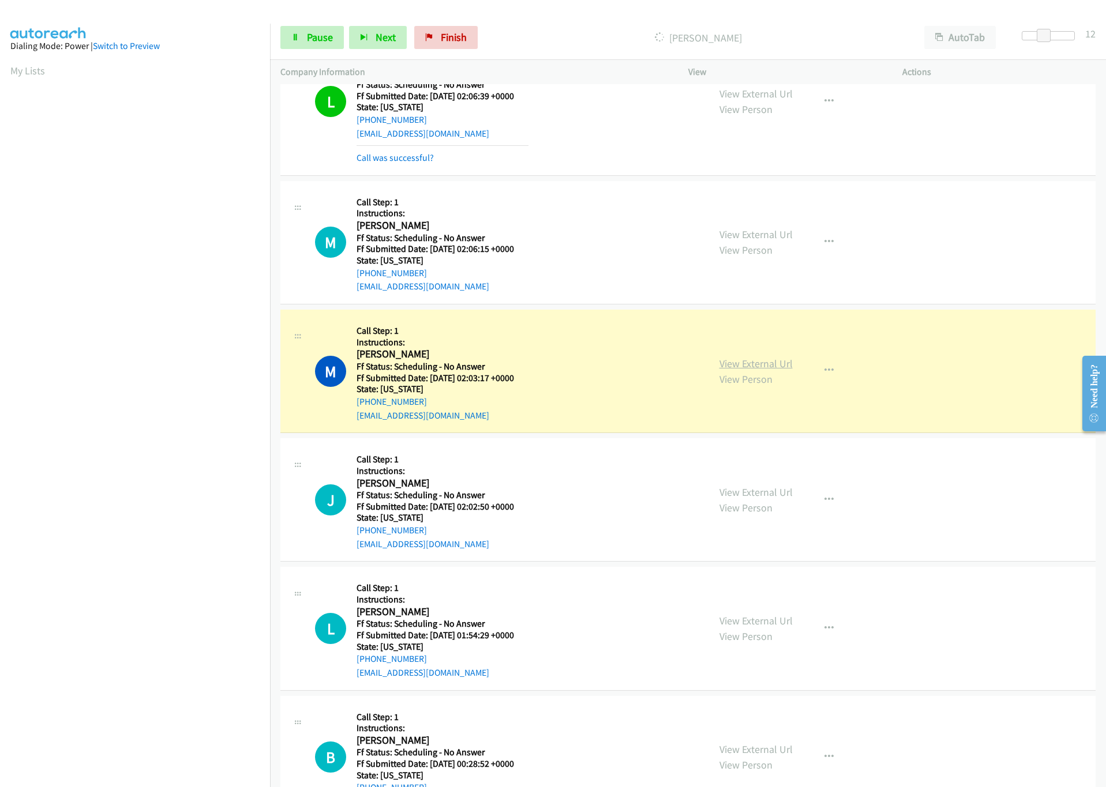
click at [760, 362] on link "View External Url" at bounding box center [755, 363] width 73 height 13
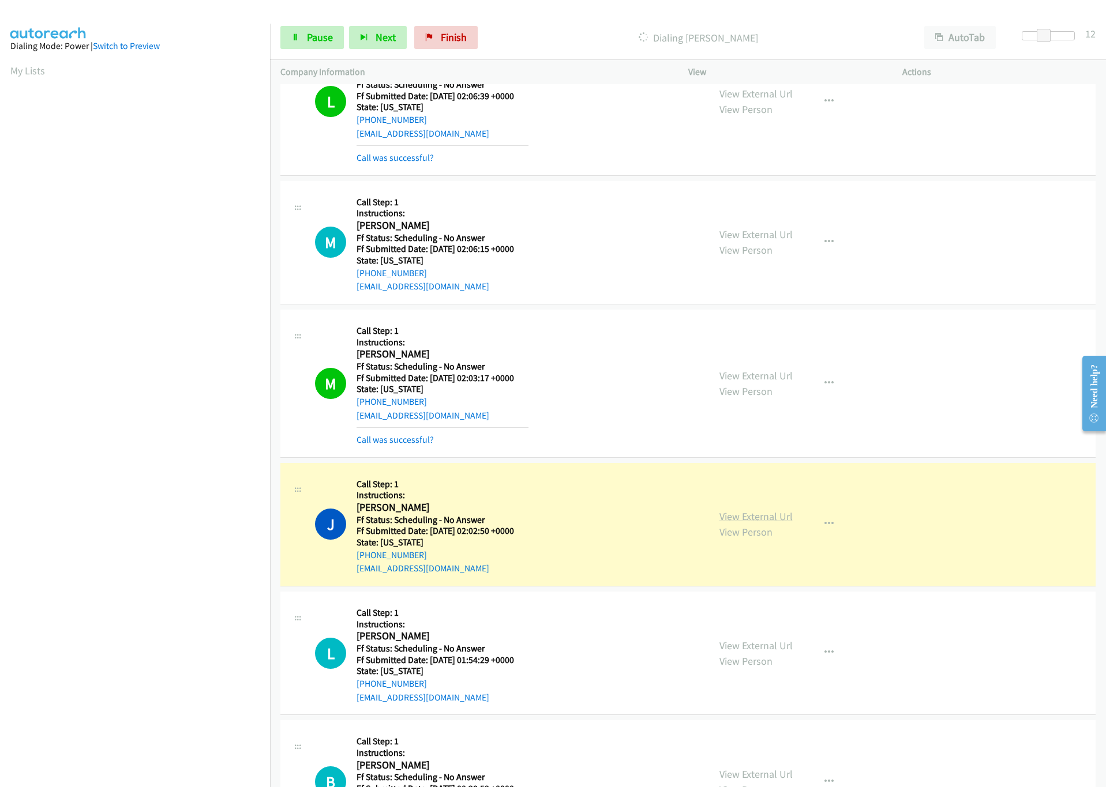
click at [734, 516] on link "View External Url" at bounding box center [755, 516] width 73 height 13
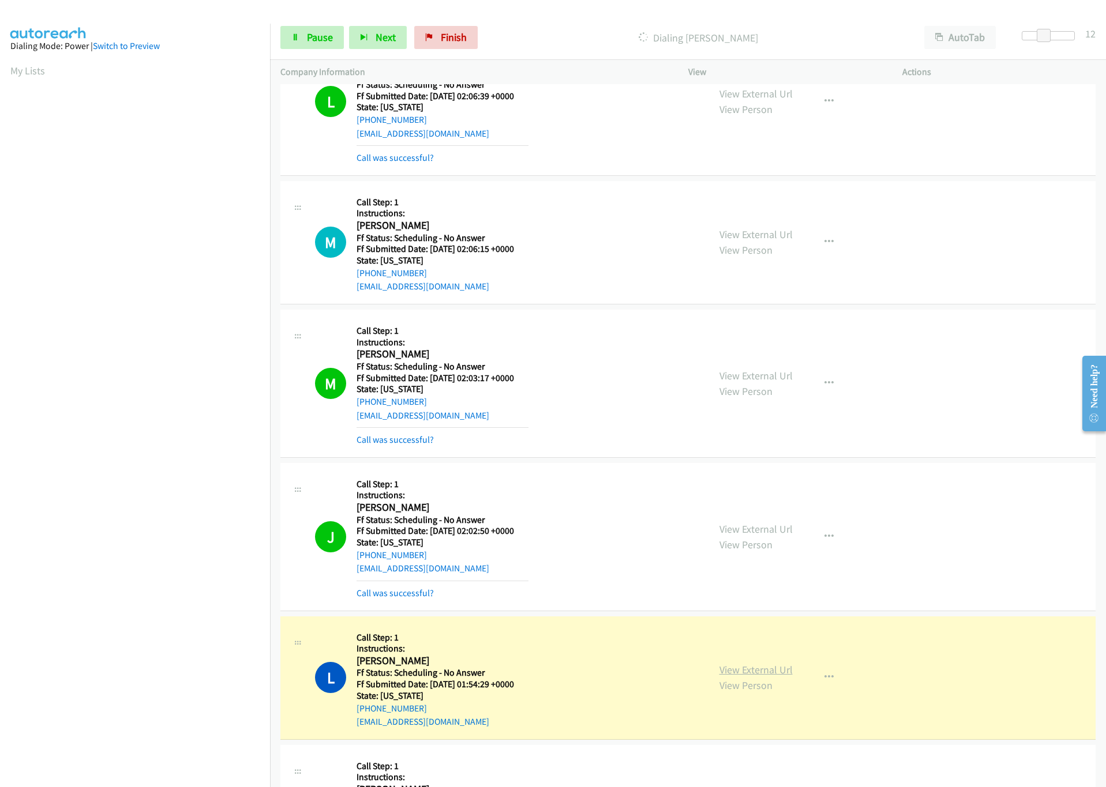
click at [767, 666] on link "View External Url" at bounding box center [755, 669] width 73 height 13
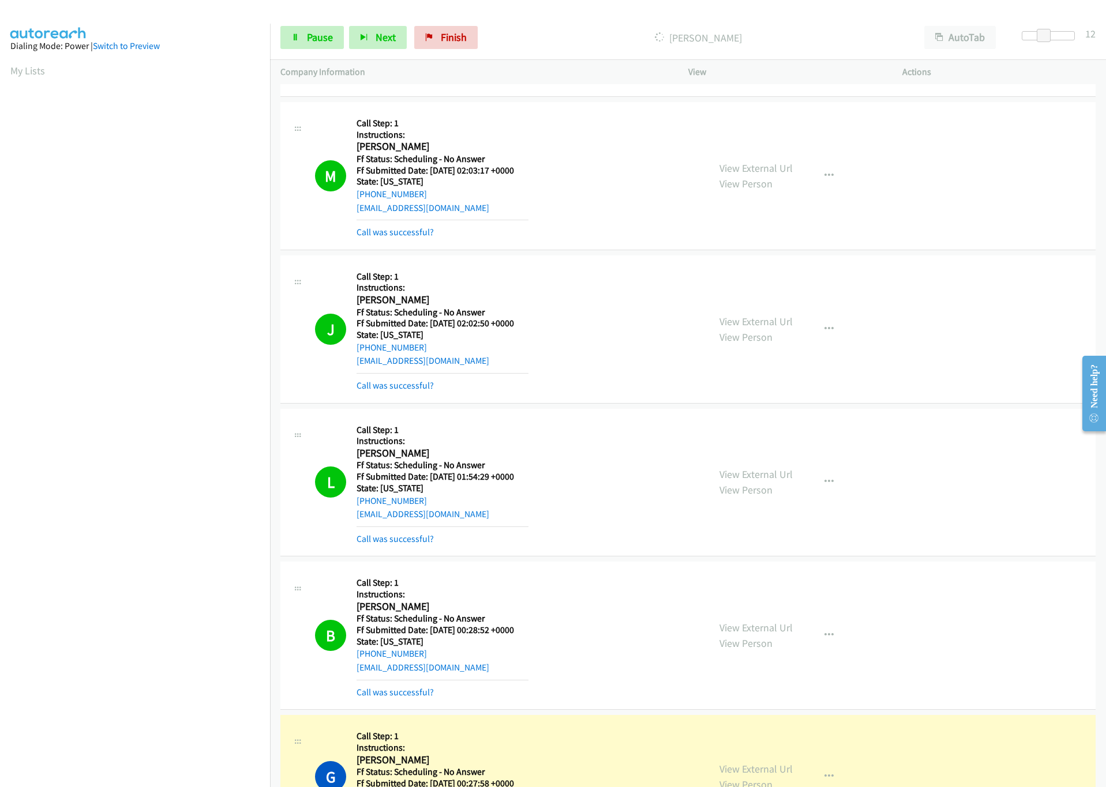
scroll to position [1038, 0]
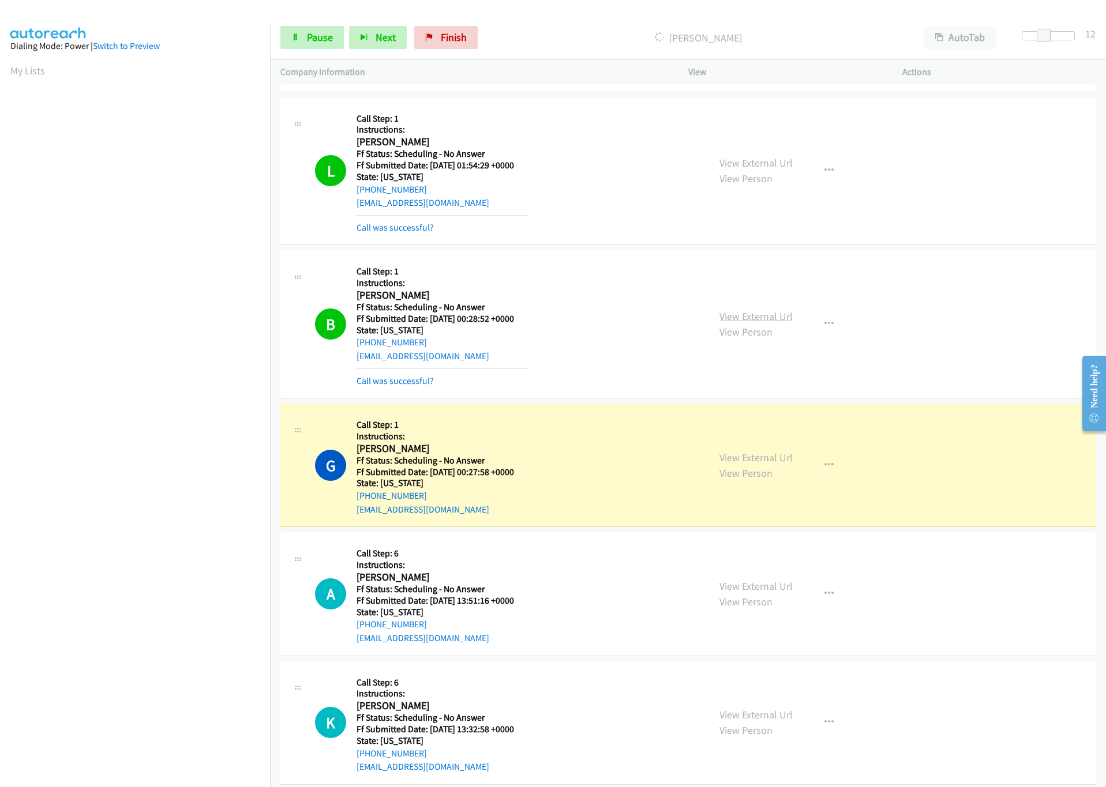
click at [776, 322] on link "View External Url" at bounding box center [755, 316] width 73 height 13
click at [749, 463] on link "View External Url" at bounding box center [755, 457] width 73 height 13
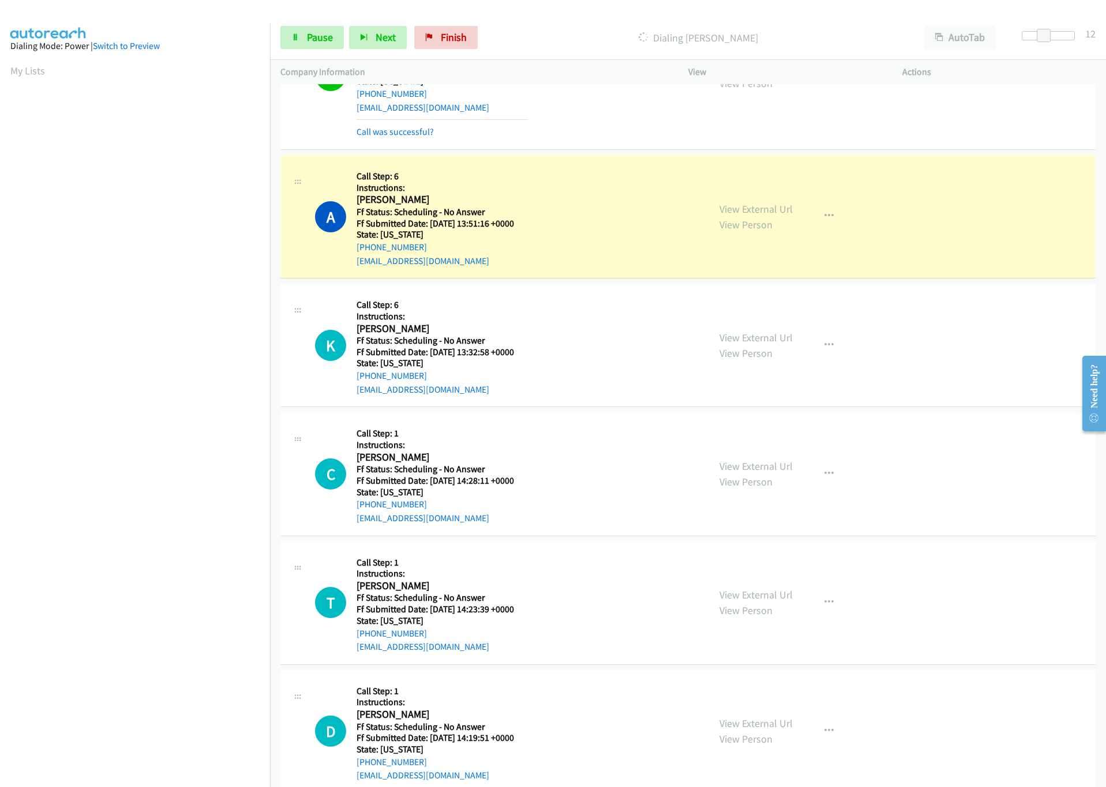
scroll to position [1471, 0]
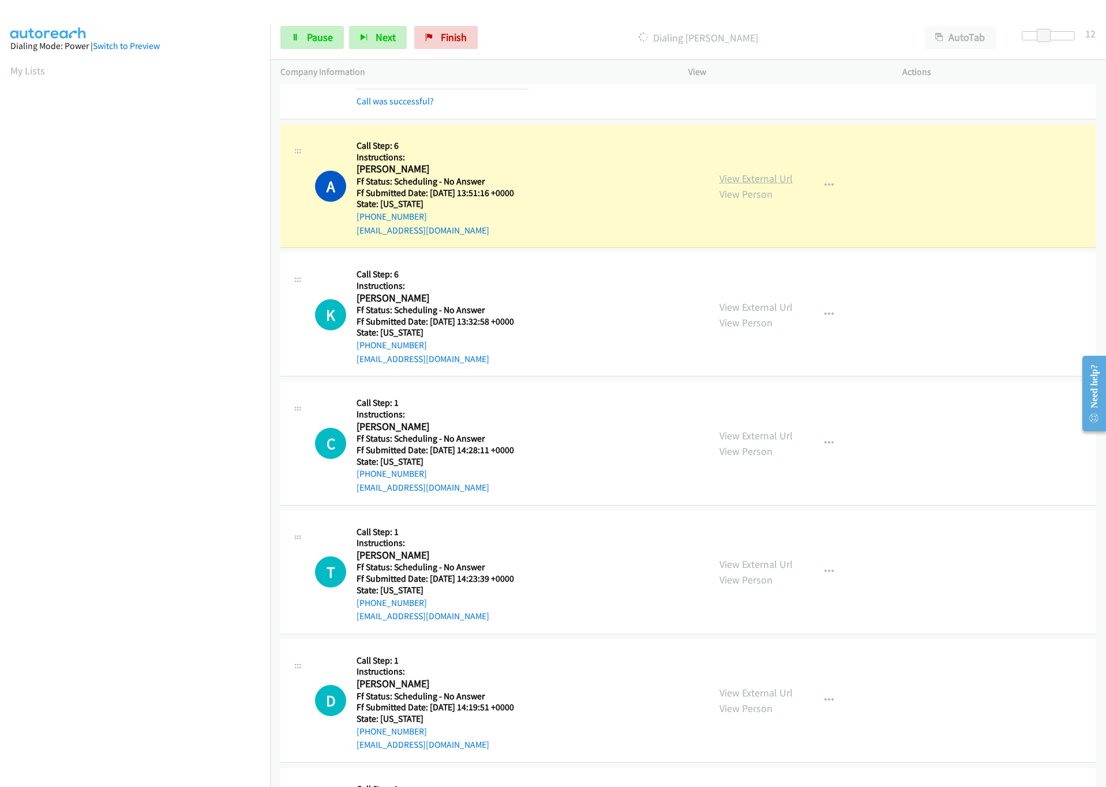
click at [774, 183] on link "View External Url" at bounding box center [755, 178] width 73 height 13
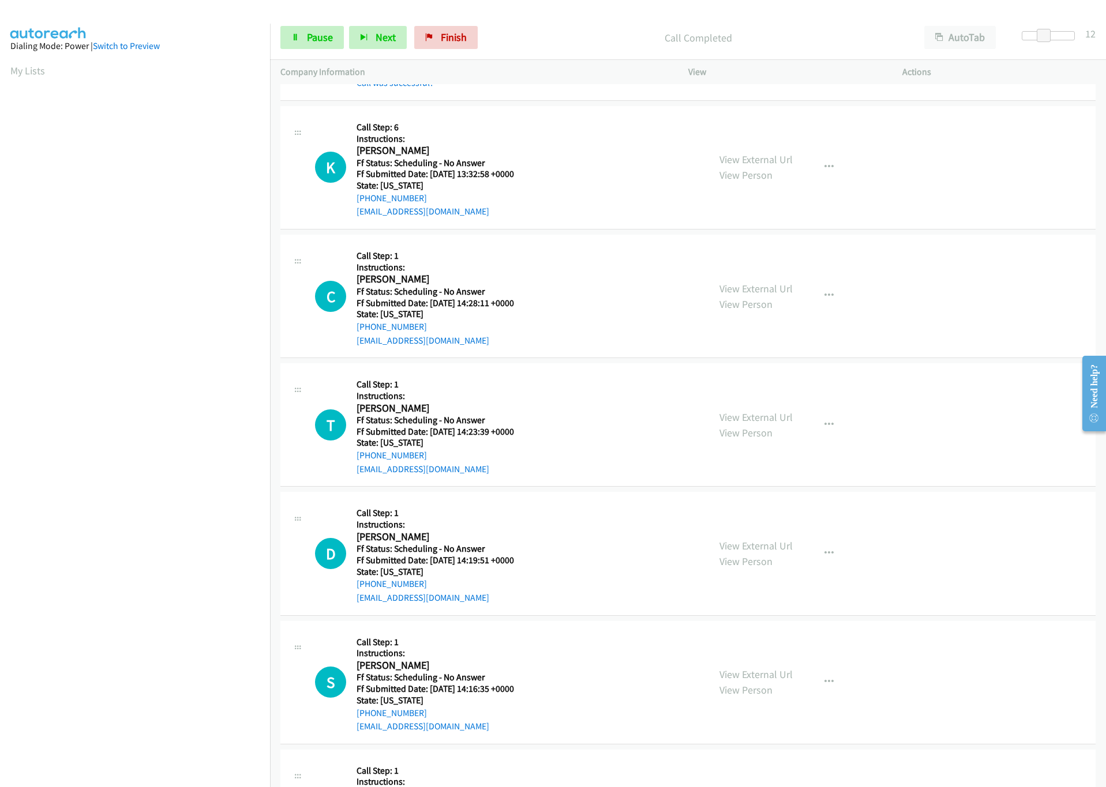
scroll to position [1644, 0]
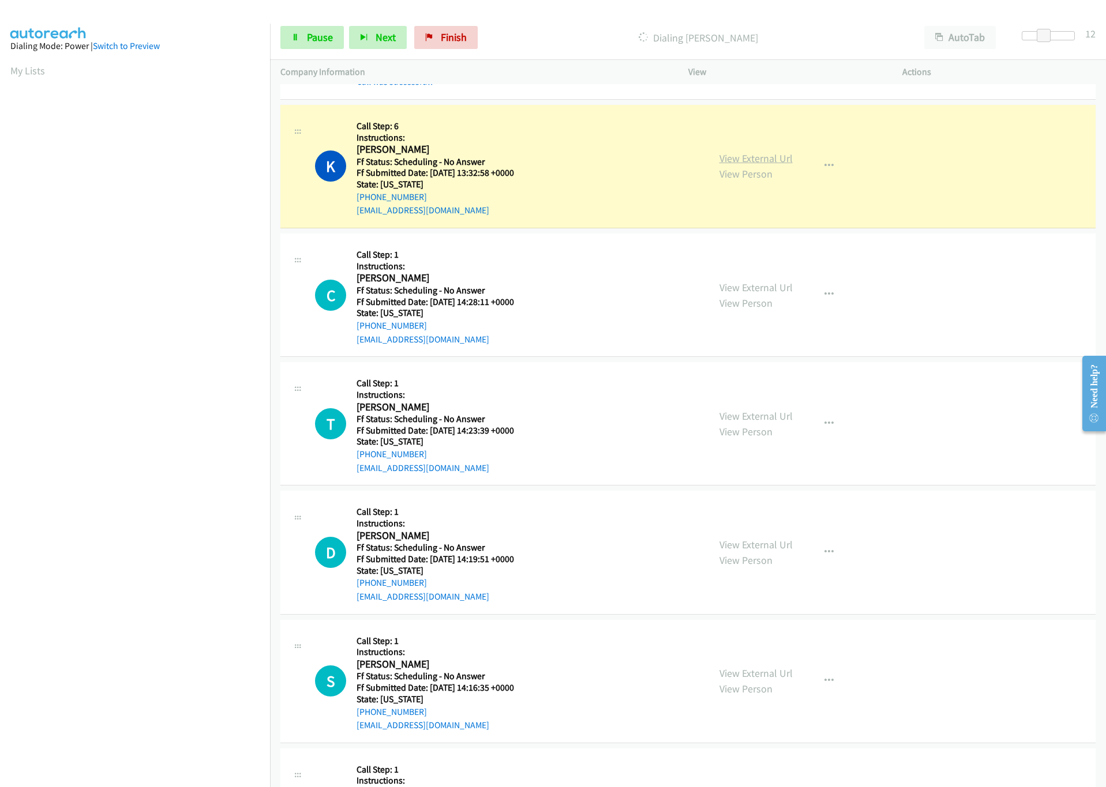
click at [741, 160] on link "View External Url" at bounding box center [755, 158] width 73 height 13
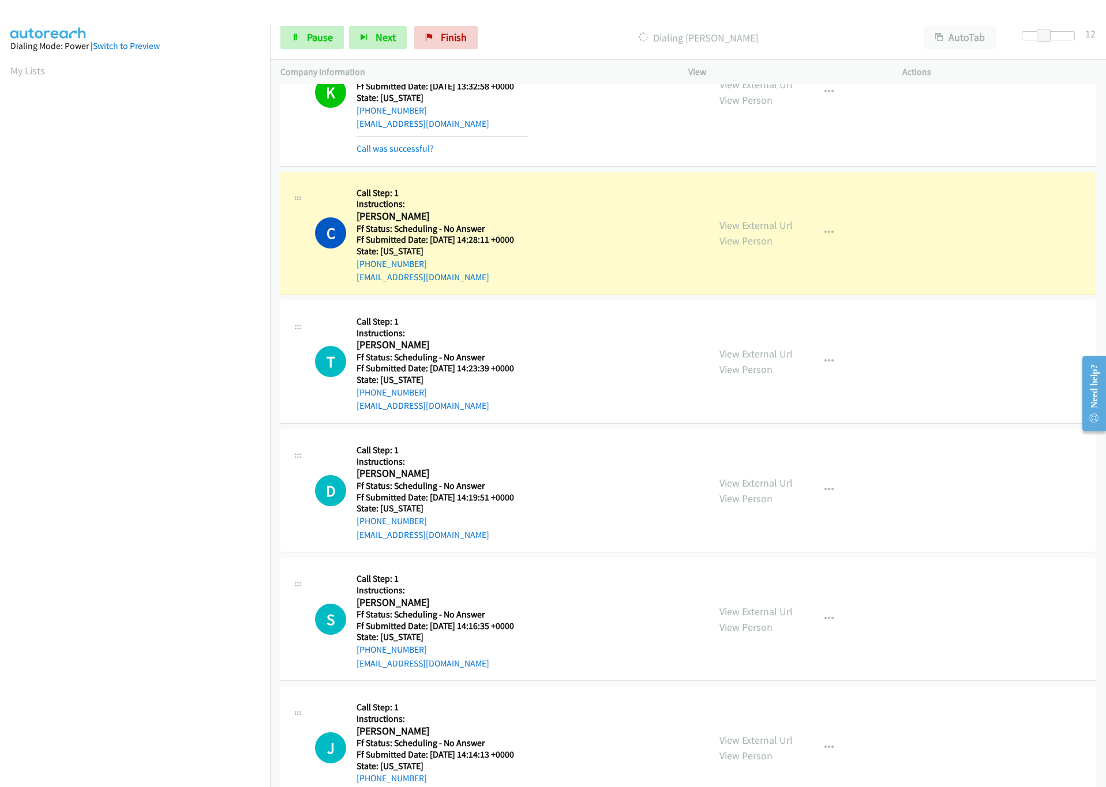
scroll to position [1817, 0]
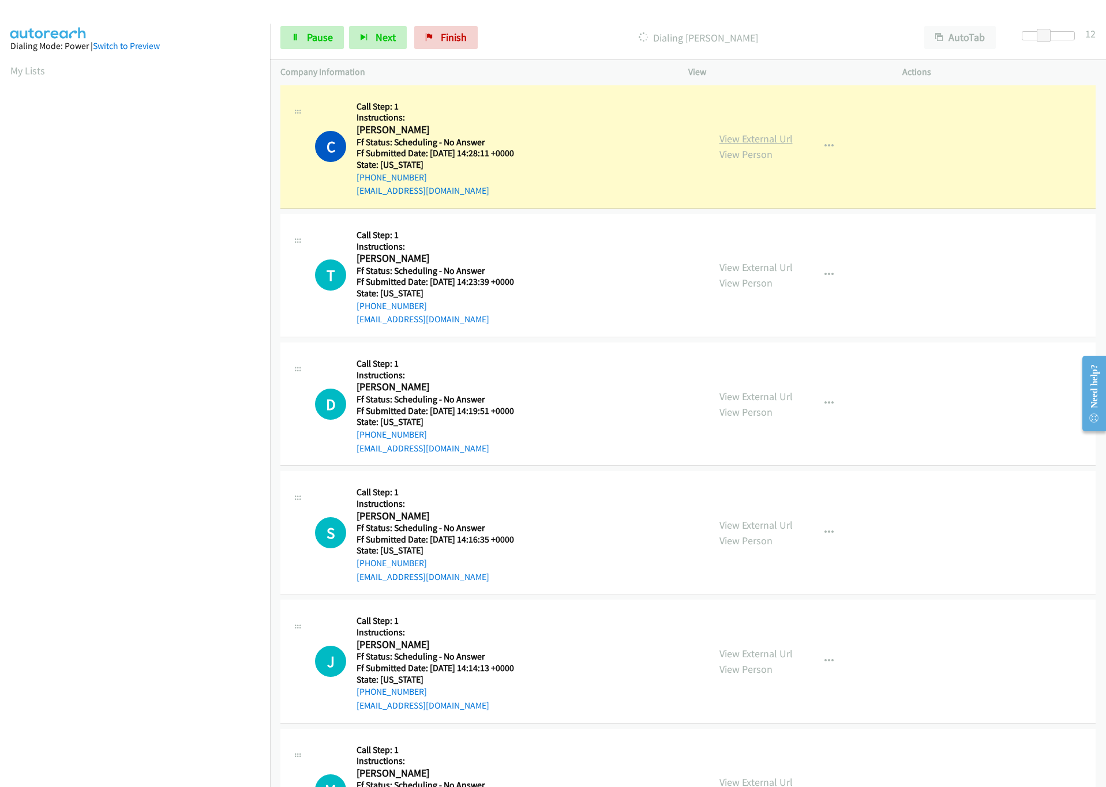
click at [760, 145] on link "View External Url" at bounding box center [755, 138] width 73 height 13
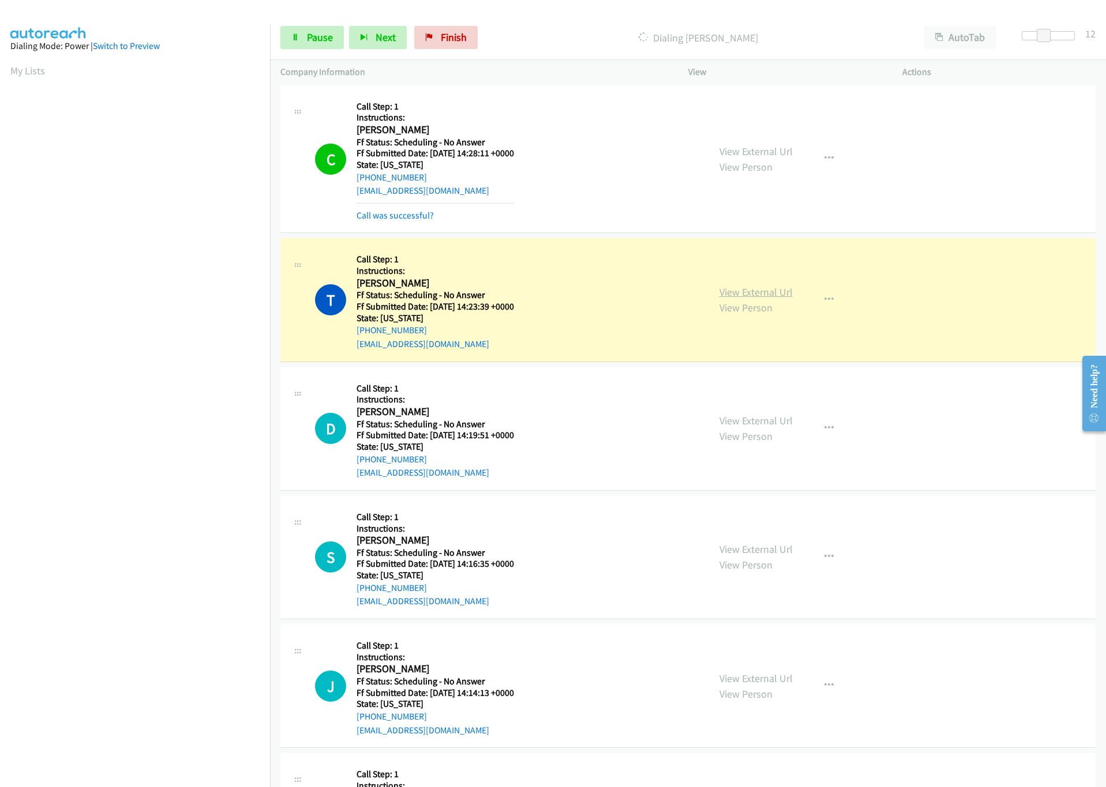
click at [756, 299] on link "View External Url" at bounding box center [755, 292] width 73 height 13
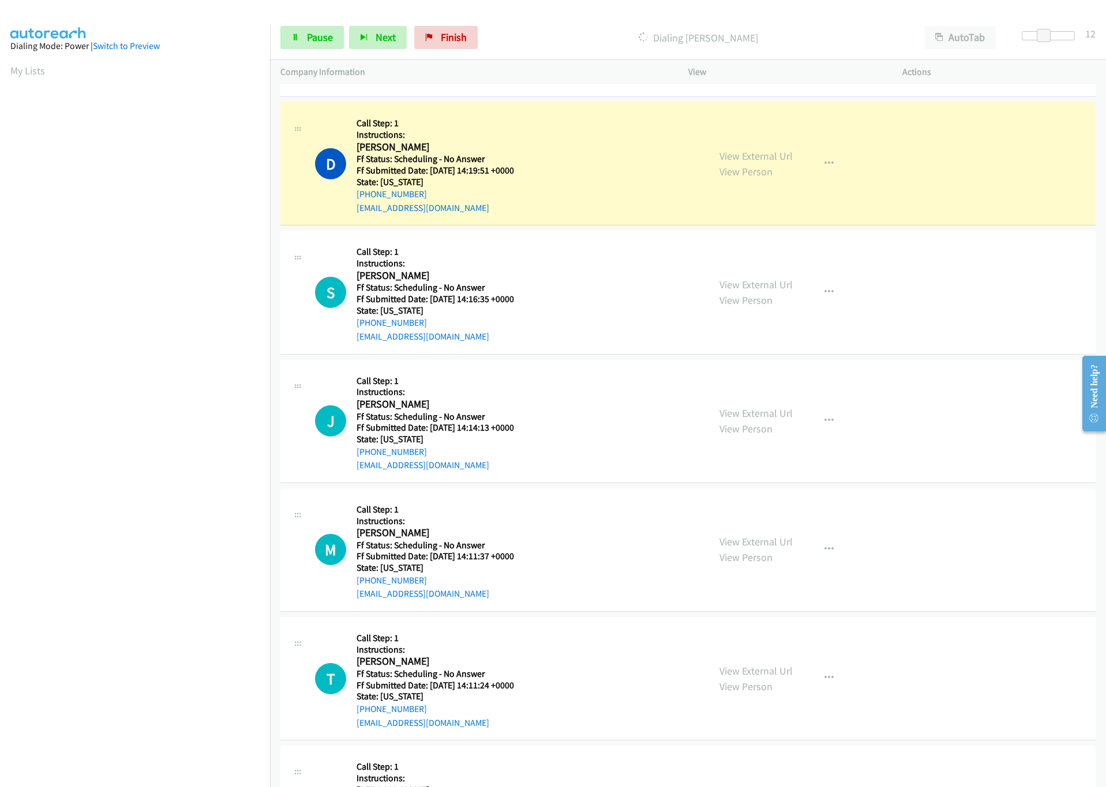
scroll to position [2077, 0]
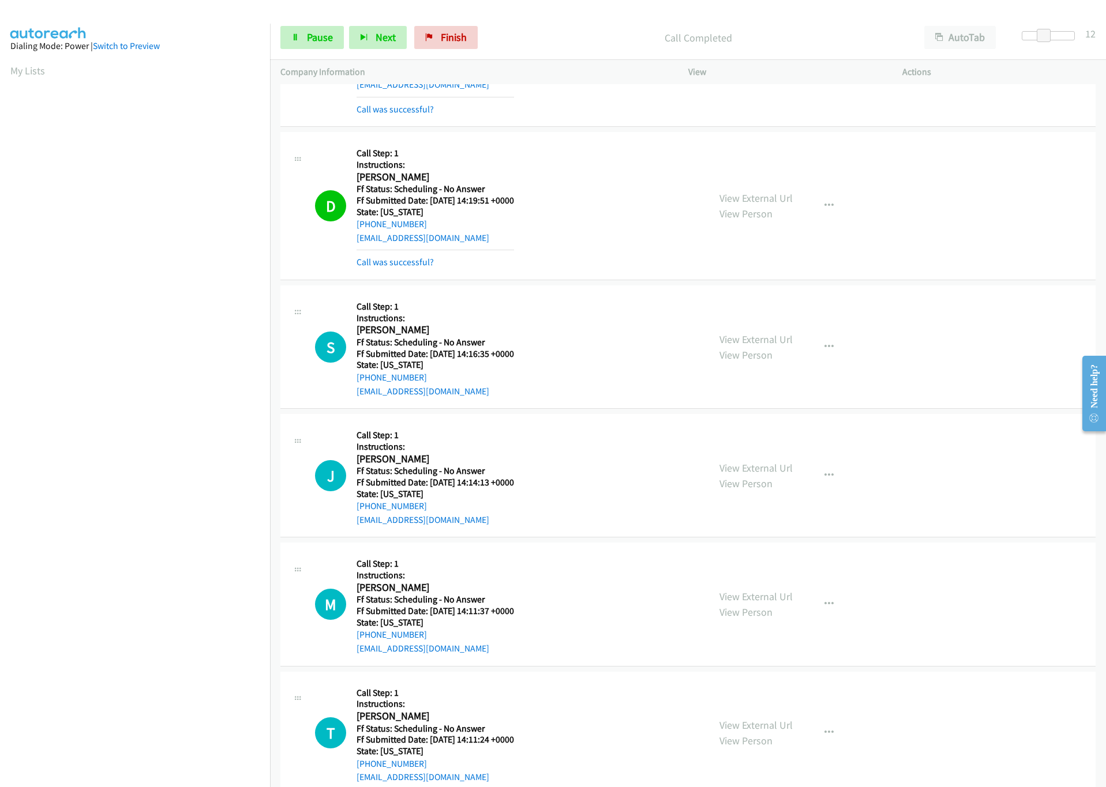
click at [772, 189] on div "View External Url View Person View External Url Email Schedule/Manage Callback …" at bounding box center [821, 205] width 224 height 127
click at [739, 201] on link "View External Url" at bounding box center [755, 198] width 73 height 13
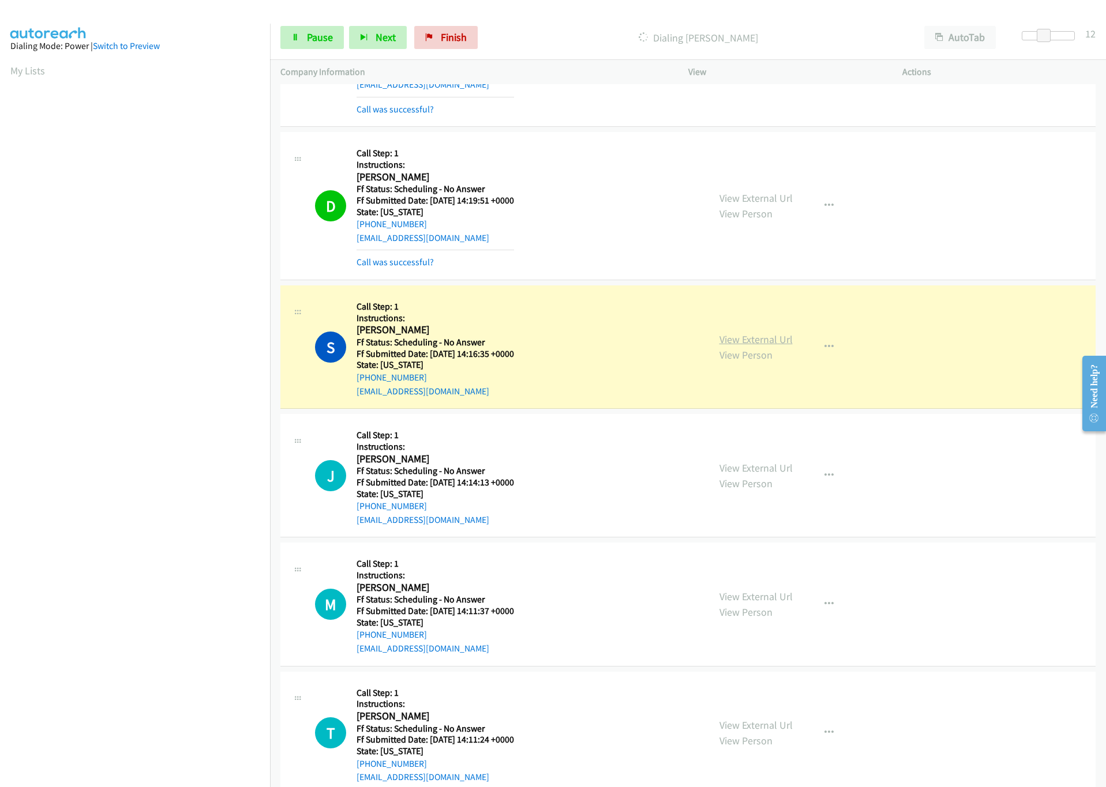
click at [725, 346] on link "View External Url" at bounding box center [755, 339] width 73 height 13
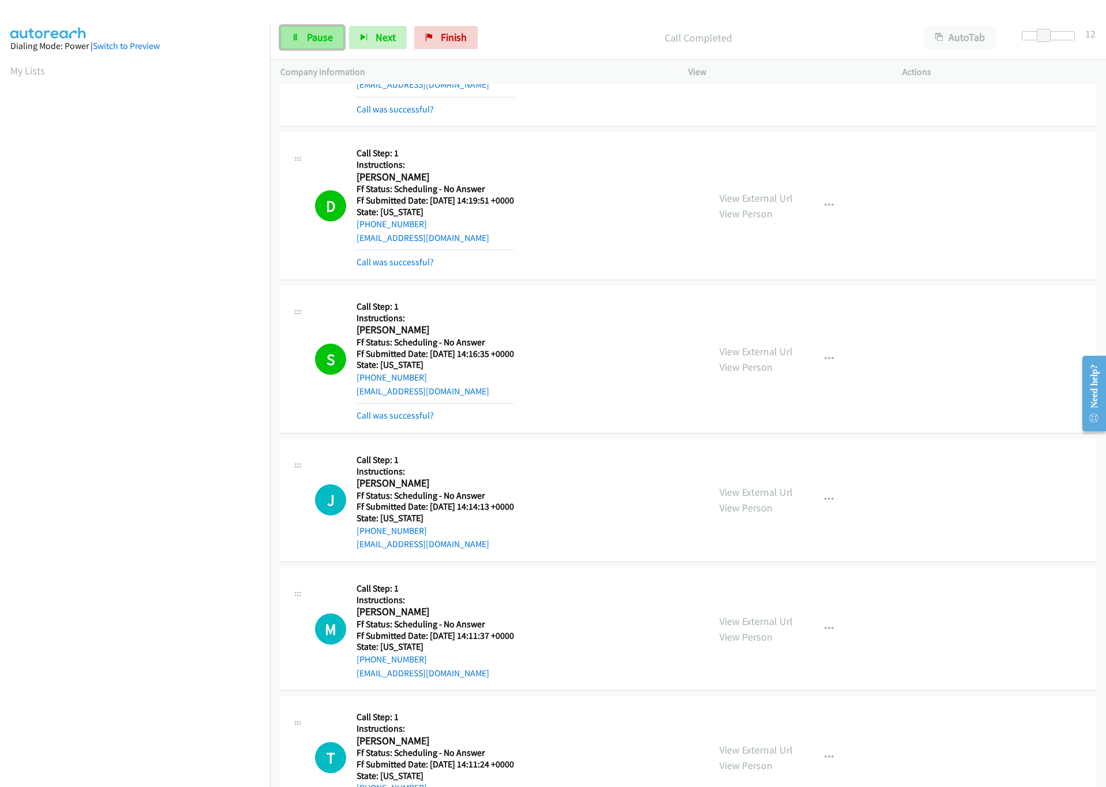
click at [322, 35] on span "Pause" at bounding box center [320, 37] width 26 height 13
